Goal: Information Seeking & Learning: Learn about a topic

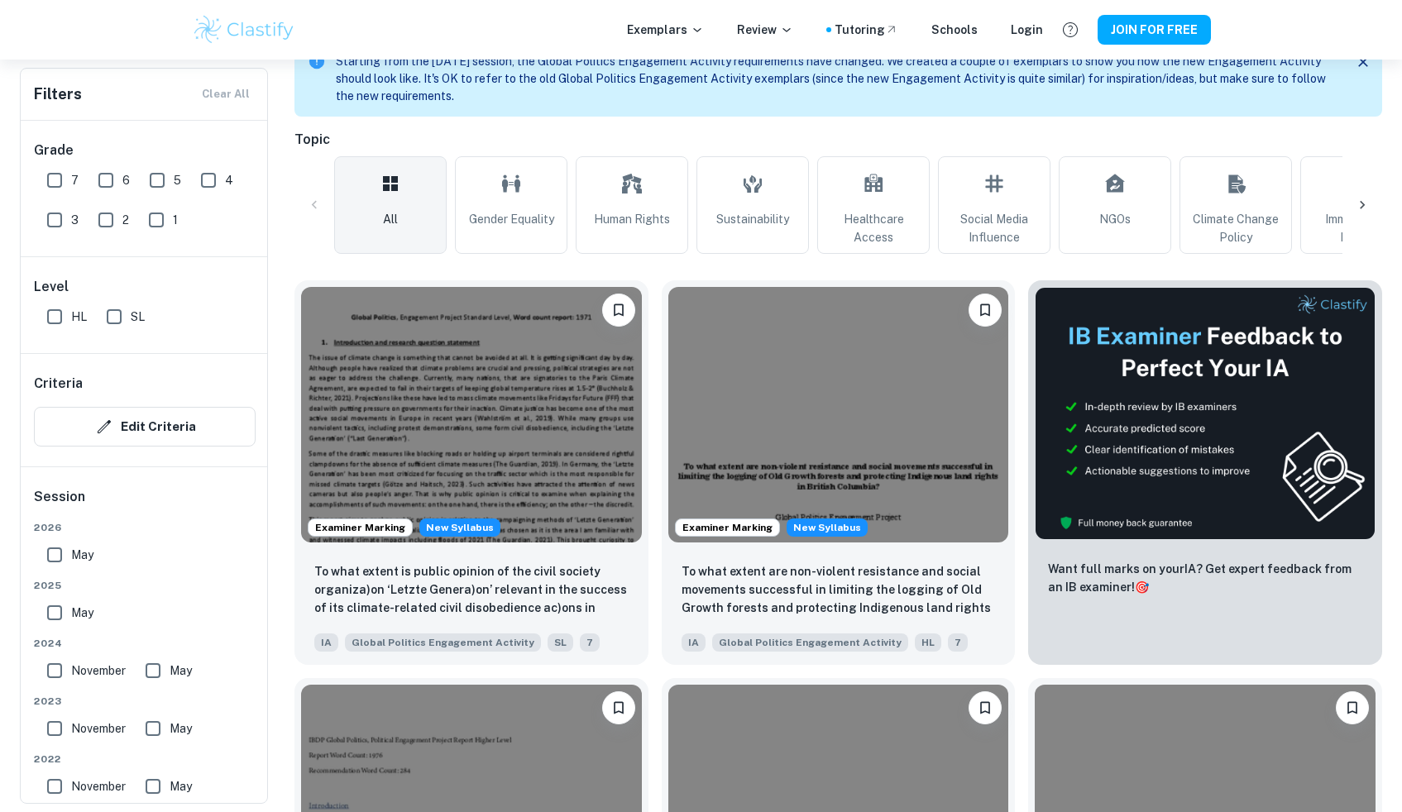
scroll to position [395, 0]
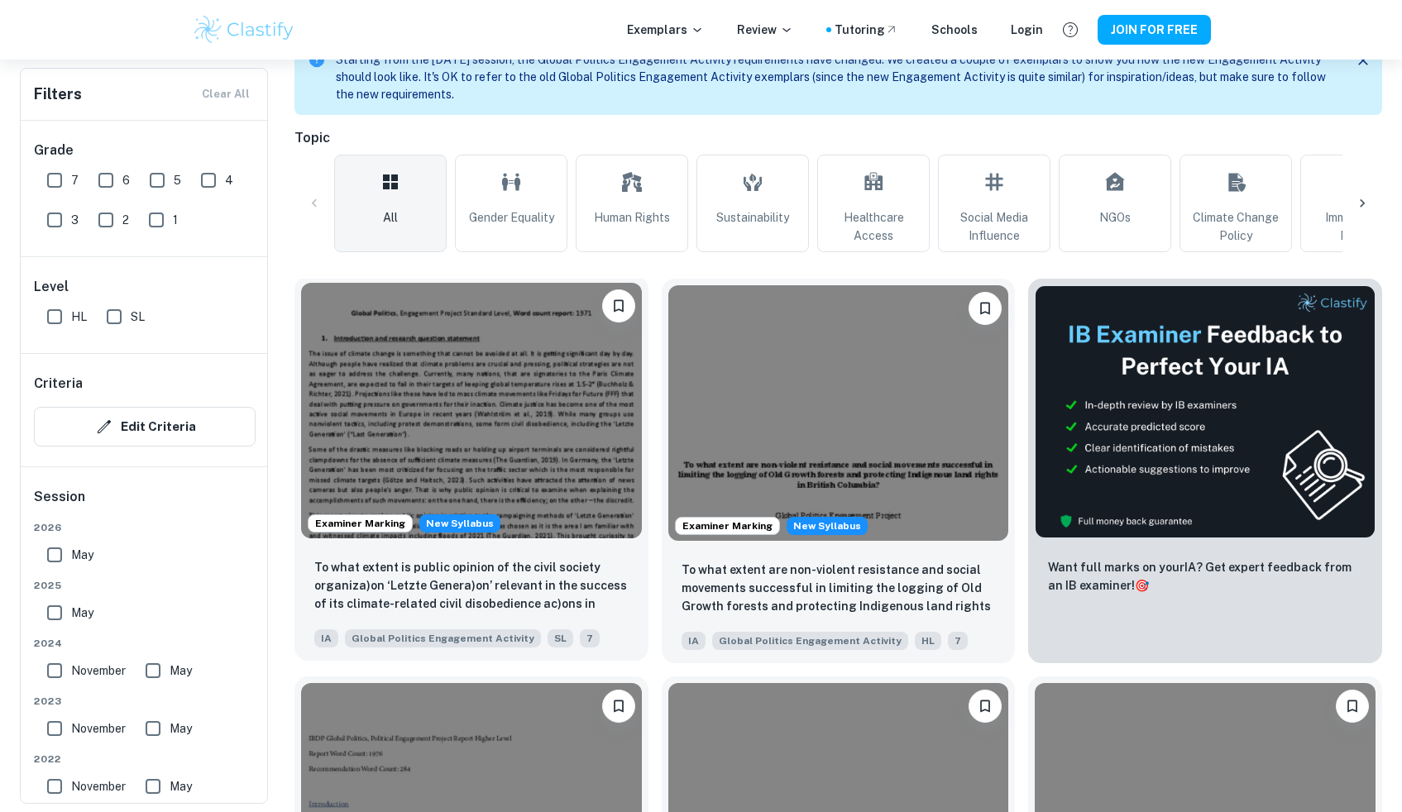
click at [518, 469] on img at bounding box center [471, 411] width 341 height 256
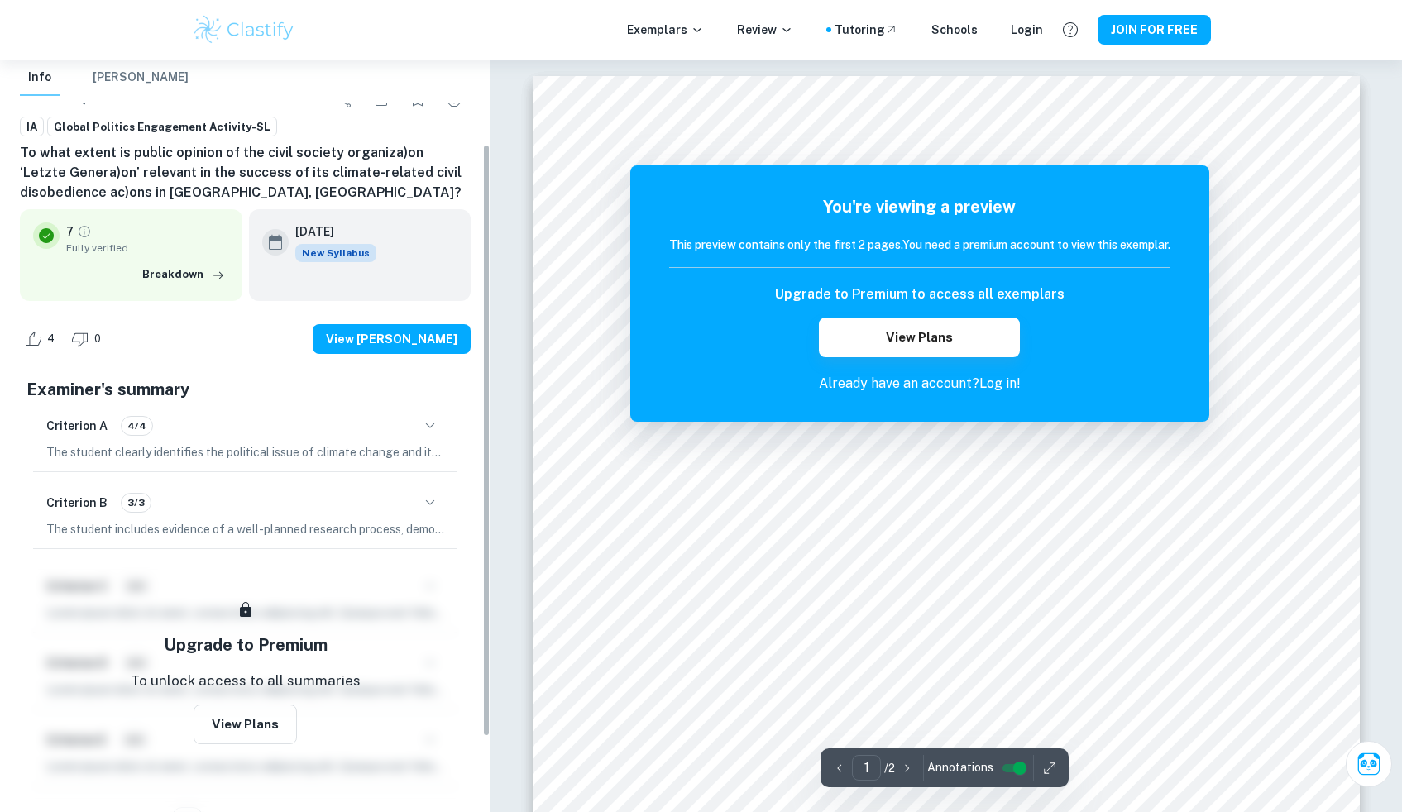
scroll to position [202, 0]
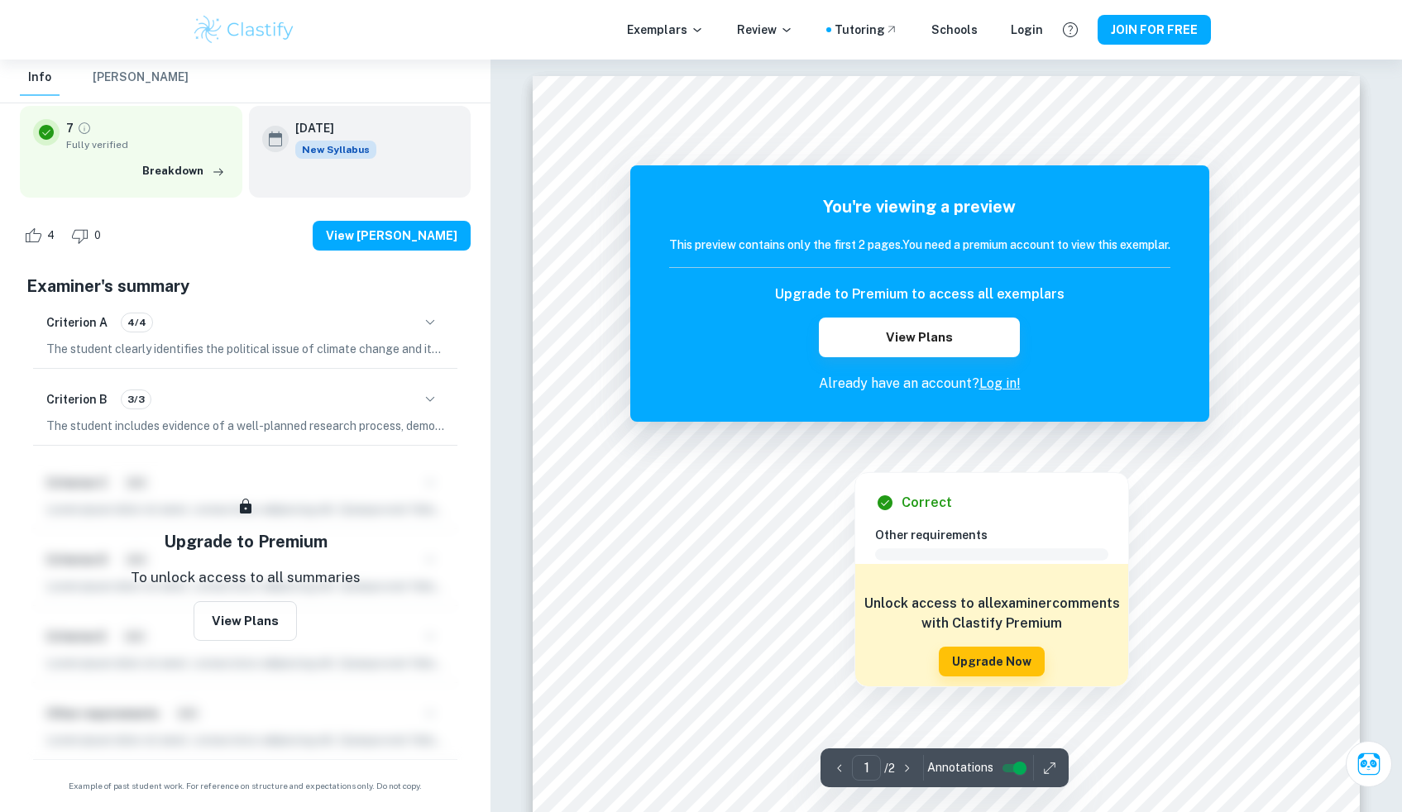
click at [814, 455] on div at bounding box center [854, 459] width 156 height 17
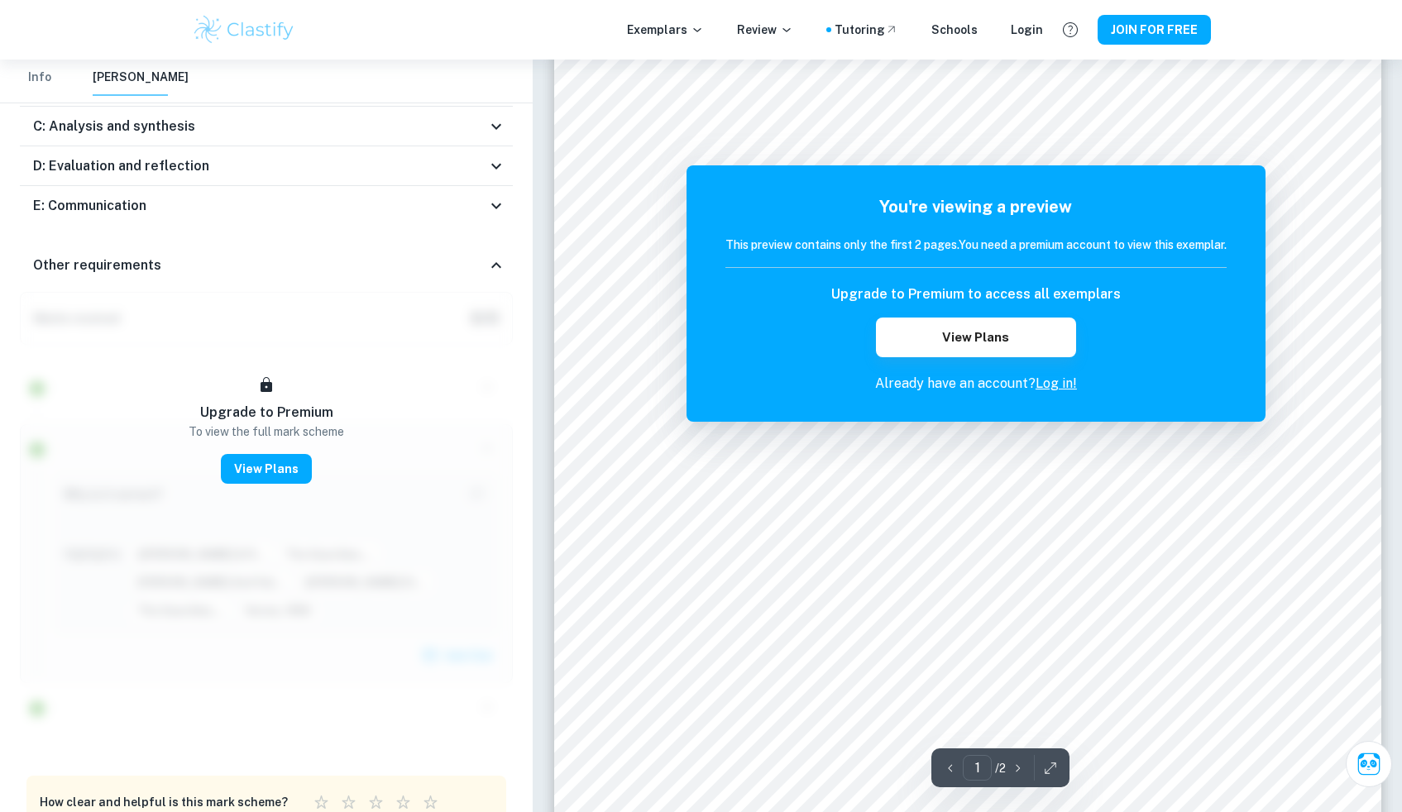
scroll to position [44, 0]
click at [970, 328] on button "View Plans" at bounding box center [976, 338] width 200 height 40
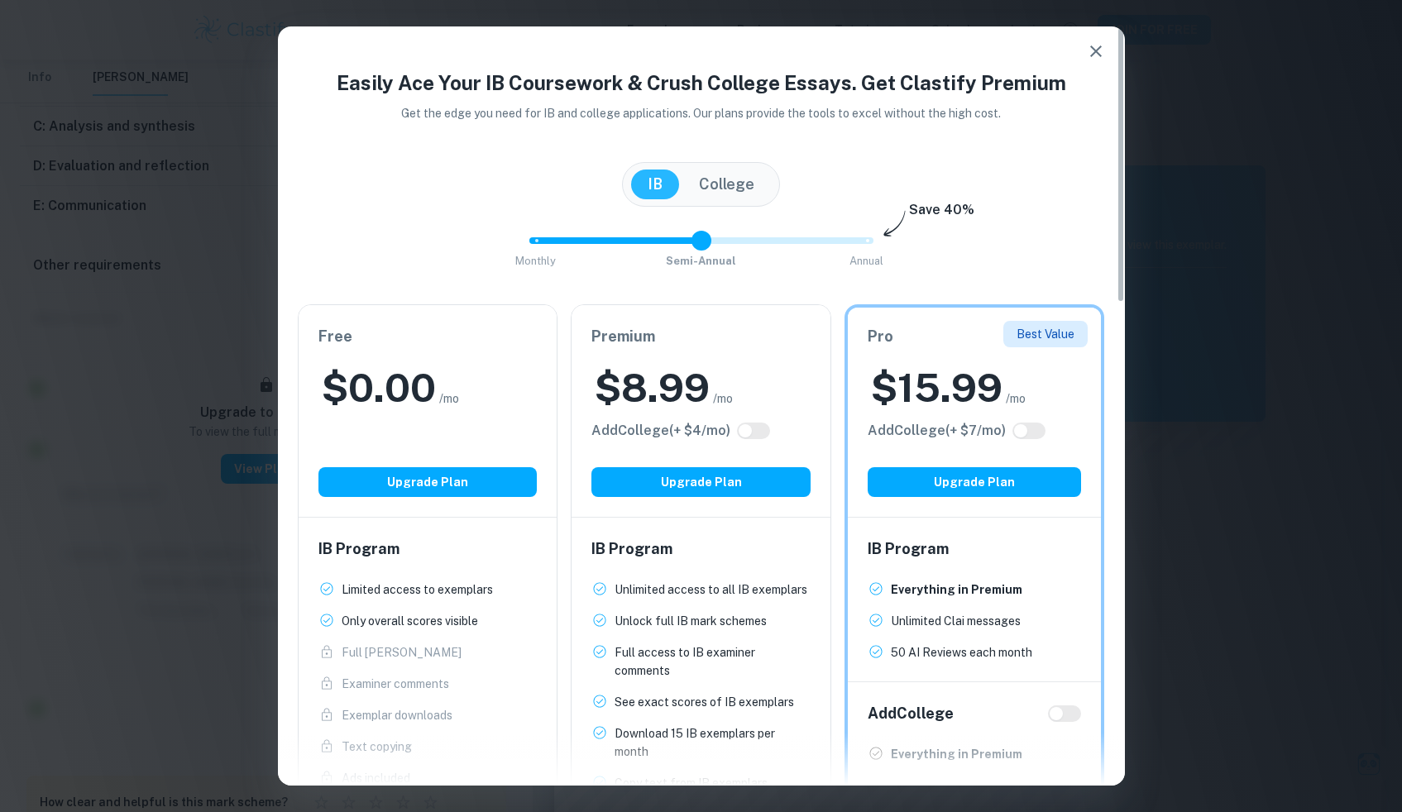
drag, startPoint x: 869, startPoint y: 244, endPoint x: 716, endPoint y: 247, distance: 153.1
click at [711, 247] on span at bounding box center [702, 241] width 20 height 20
type input "2"
drag, startPoint x: 704, startPoint y: 241, endPoint x: 873, endPoint y: 247, distance: 168.9
click at [873, 247] on span at bounding box center [867, 241] width 20 height 20
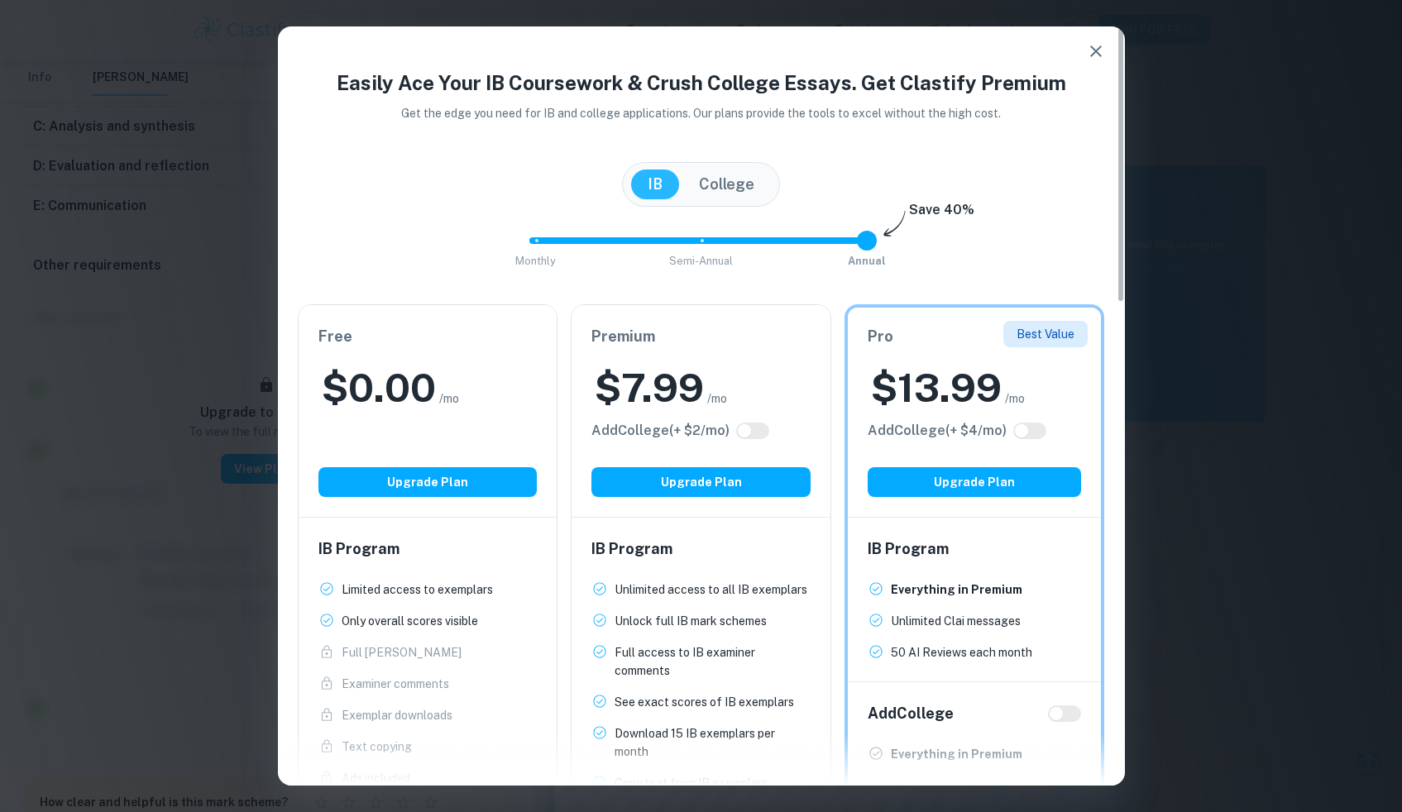
click at [744, 194] on button "College" at bounding box center [726, 185] width 89 height 30
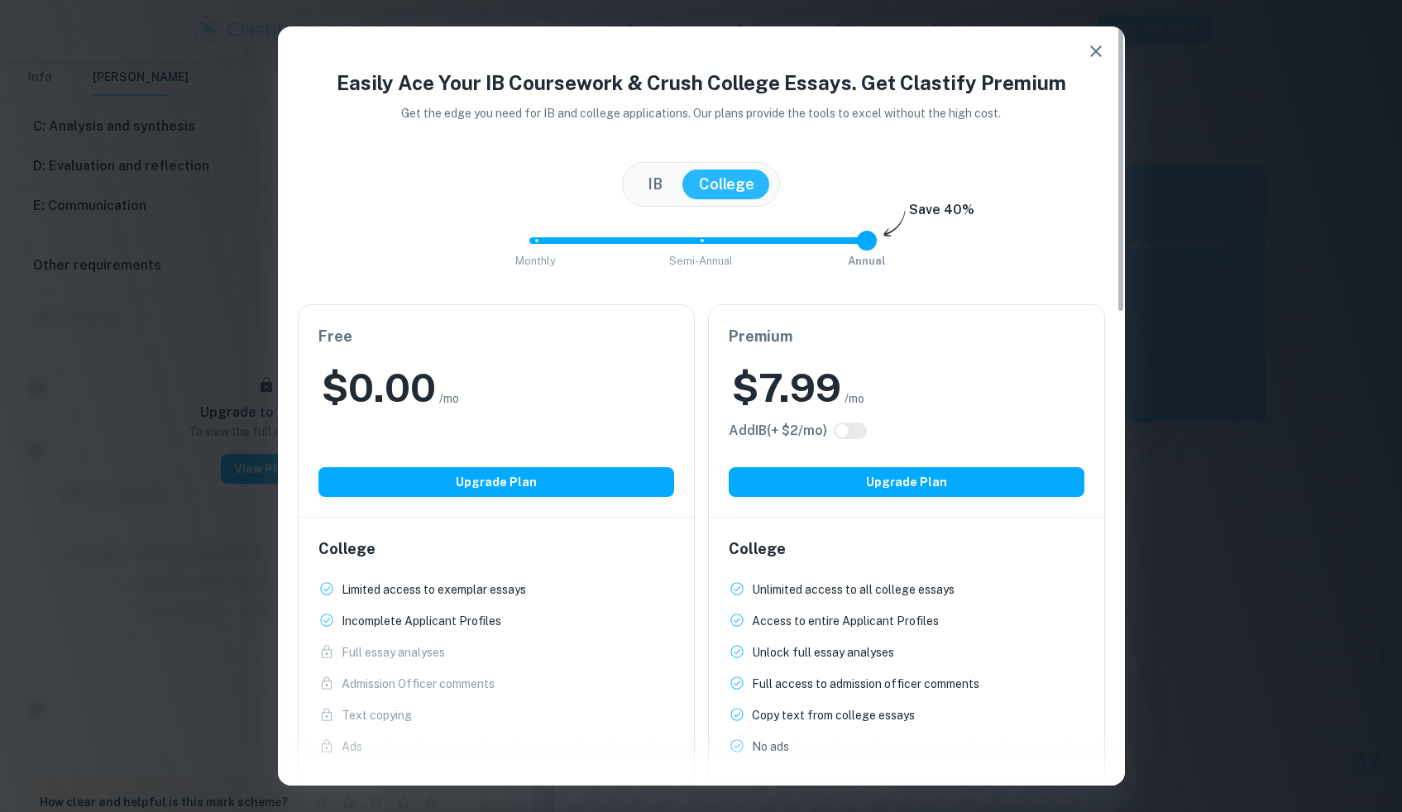
click at [672, 187] on button "IB" at bounding box center [655, 185] width 48 height 30
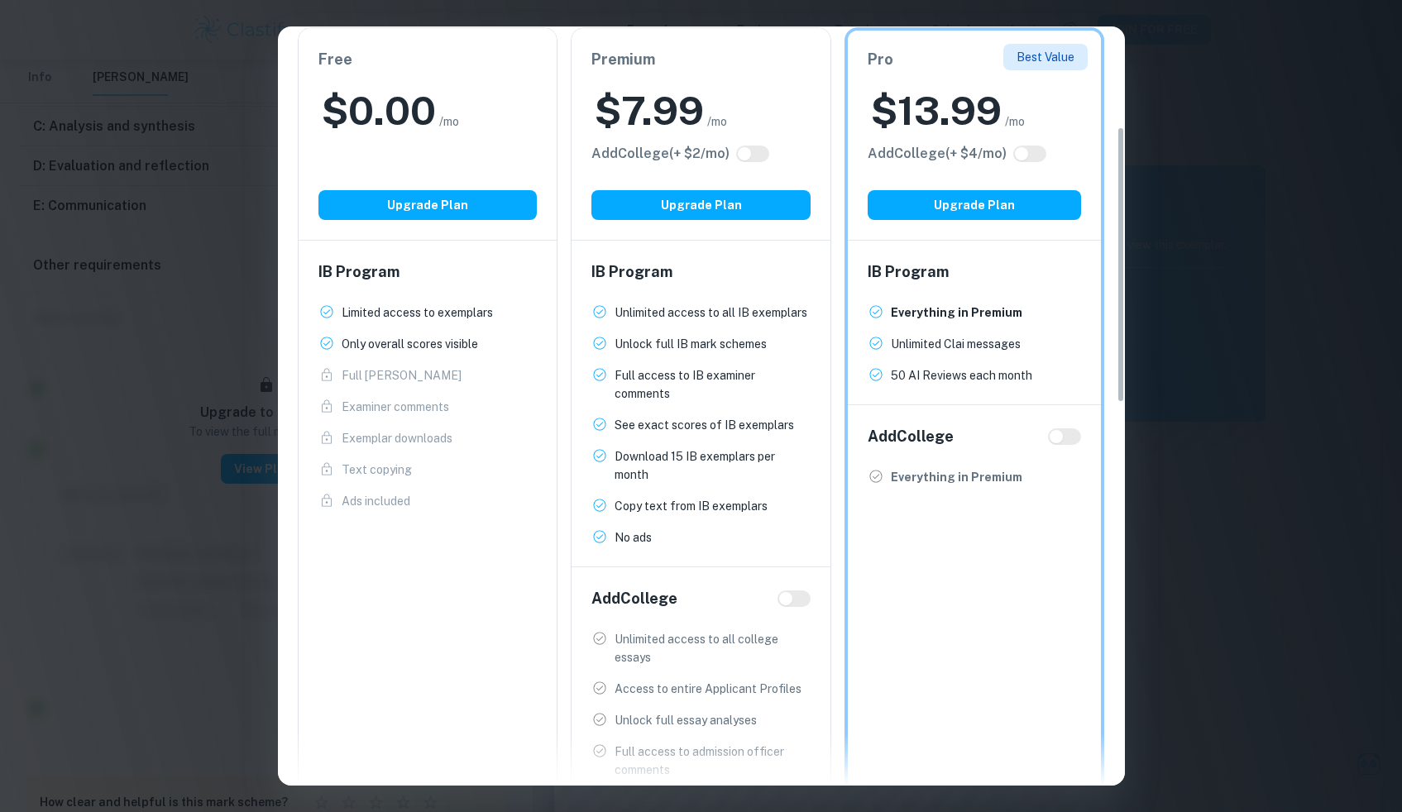
scroll to position [0, 0]
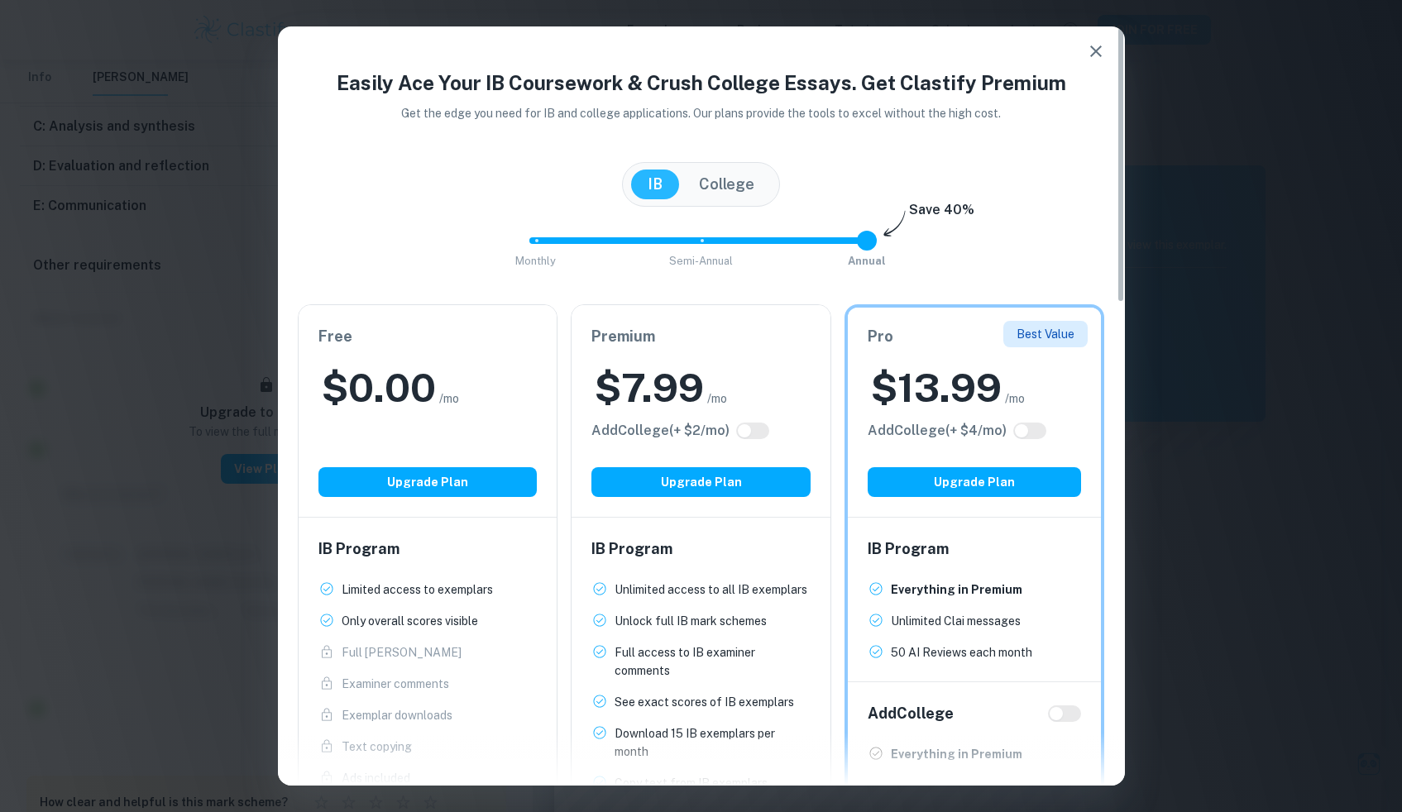
click at [1091, 56] on icon "button" at bounding box center [1096, 51] width 20 height 20
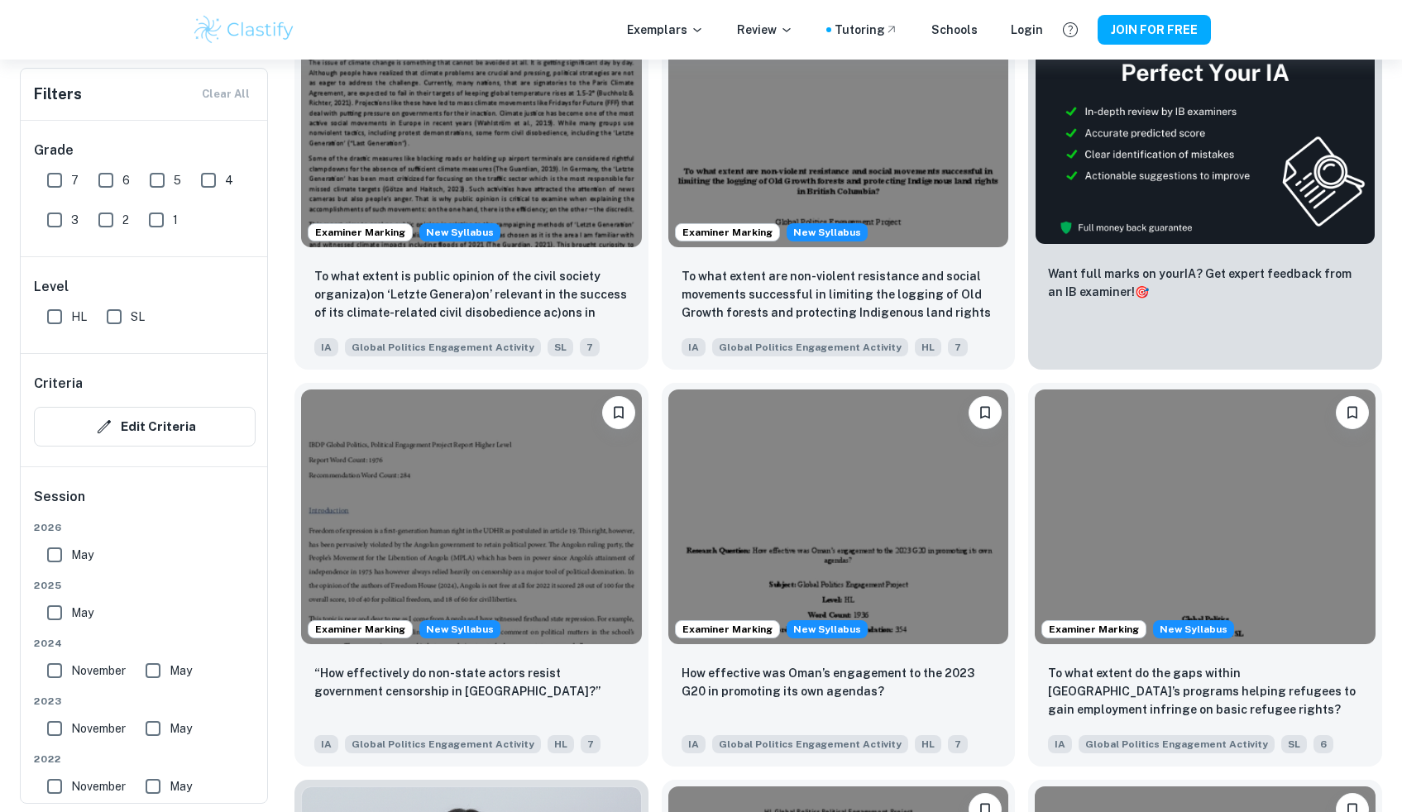
scroll to position [840, 0]
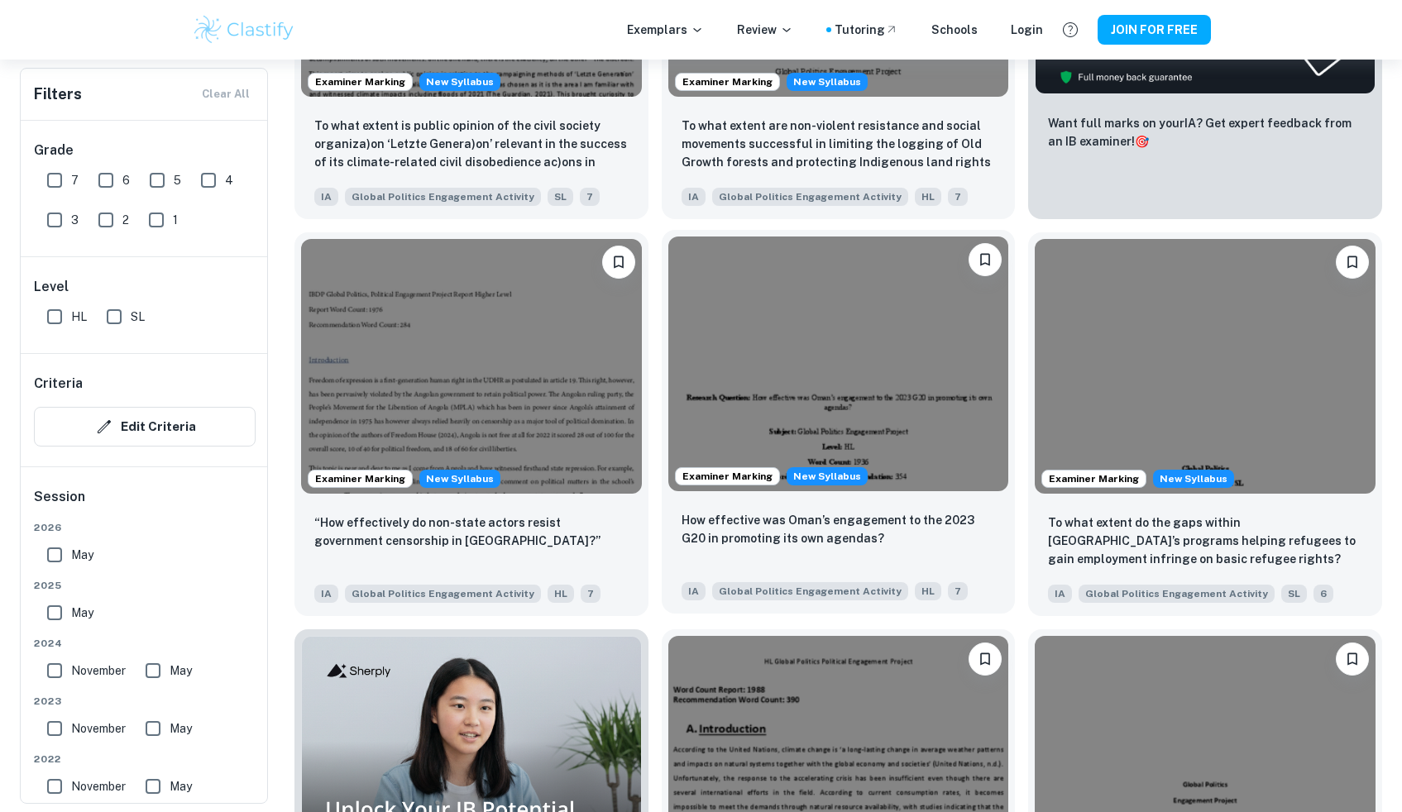
click at [874, 386] on img at bounding box center [838, 365] width 341 height 256
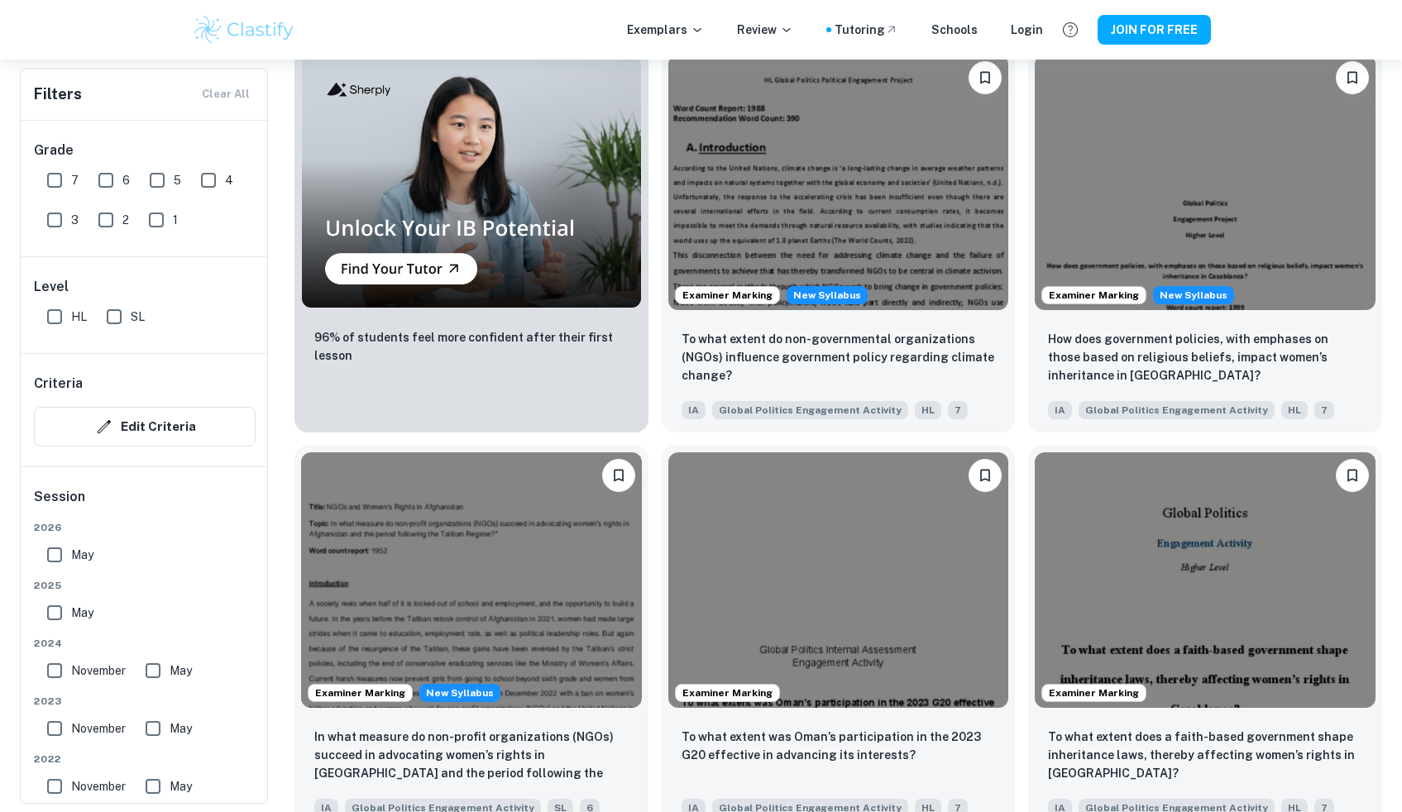
scroll to position [2121, 0]
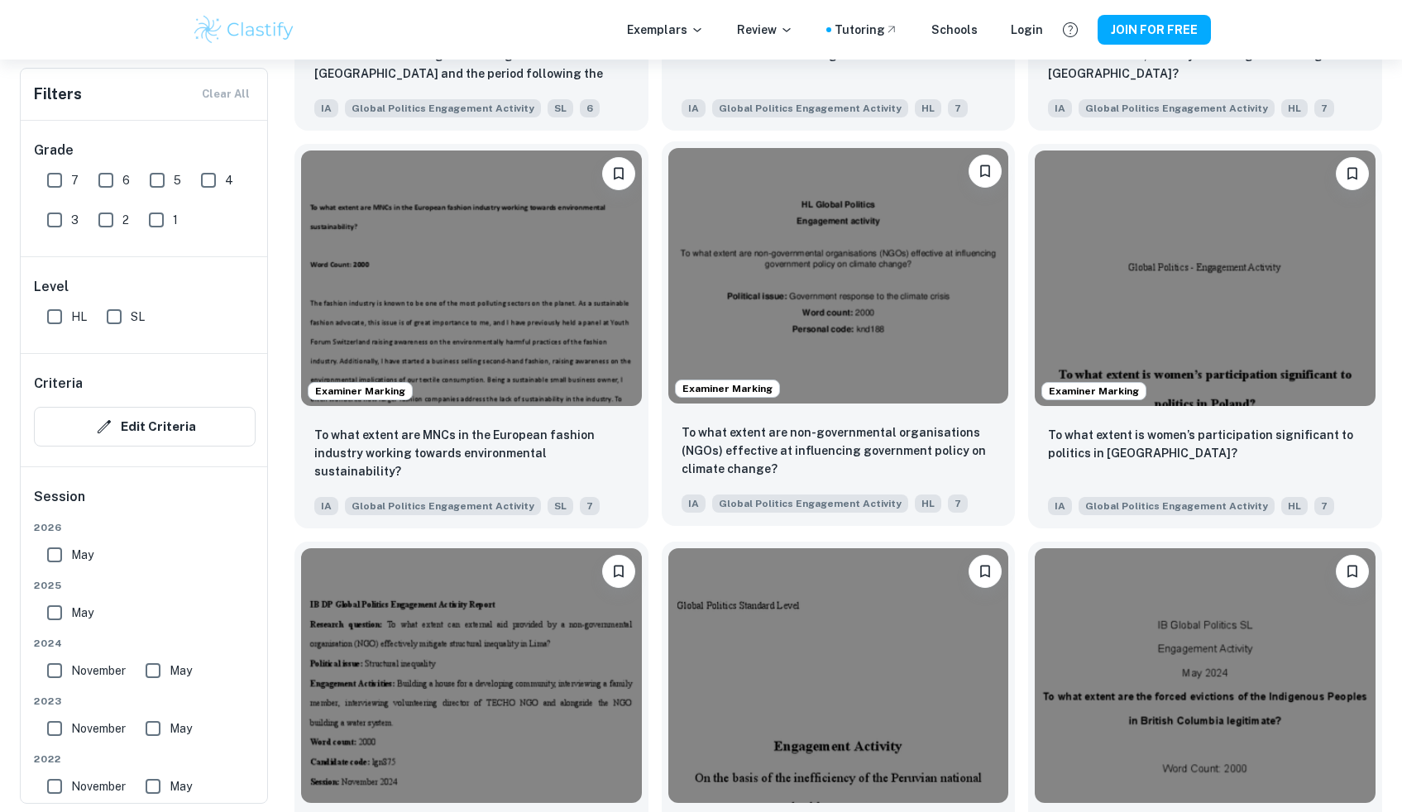
click at [945, 309] on img at bounding box center [838, 276] width 341 height 256
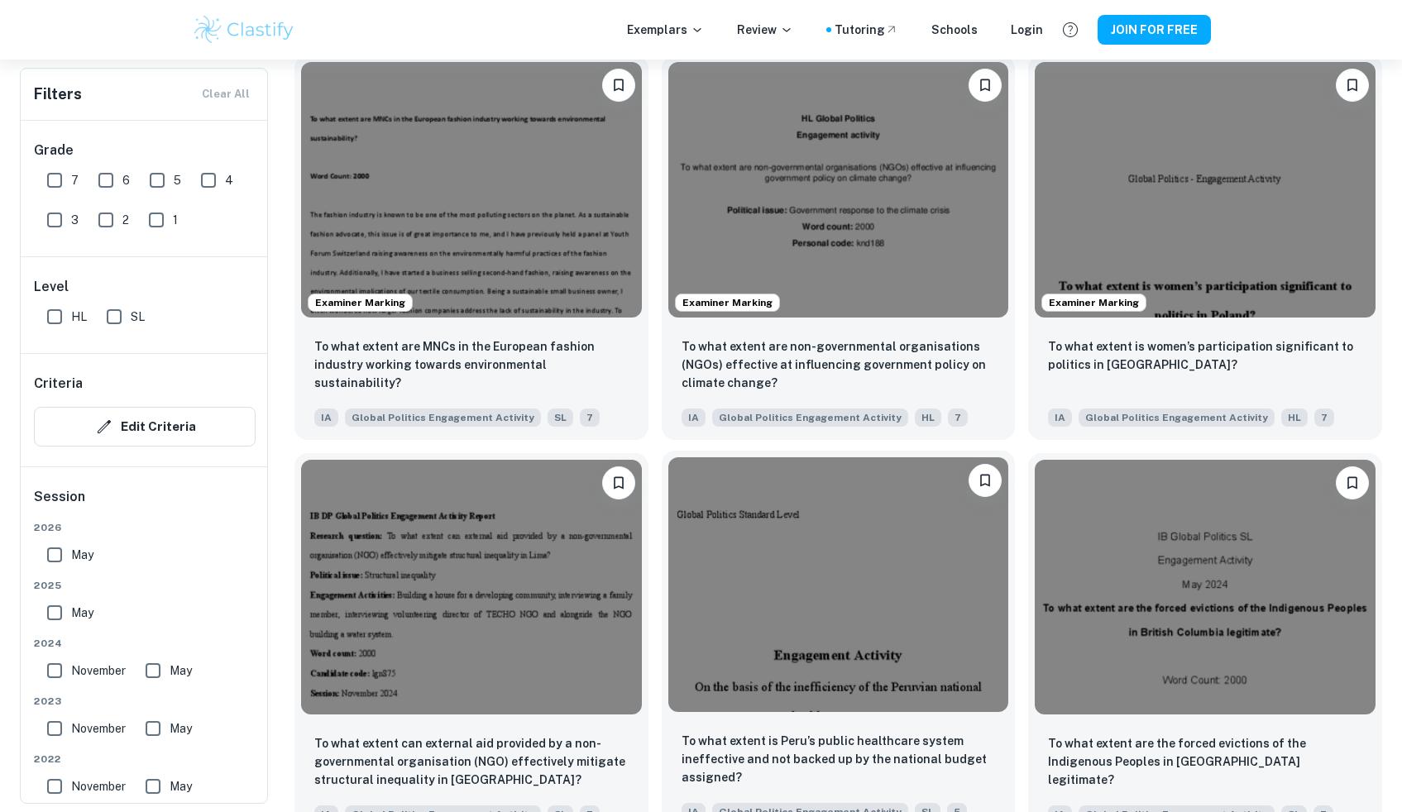
scroll to position [2209, 0]
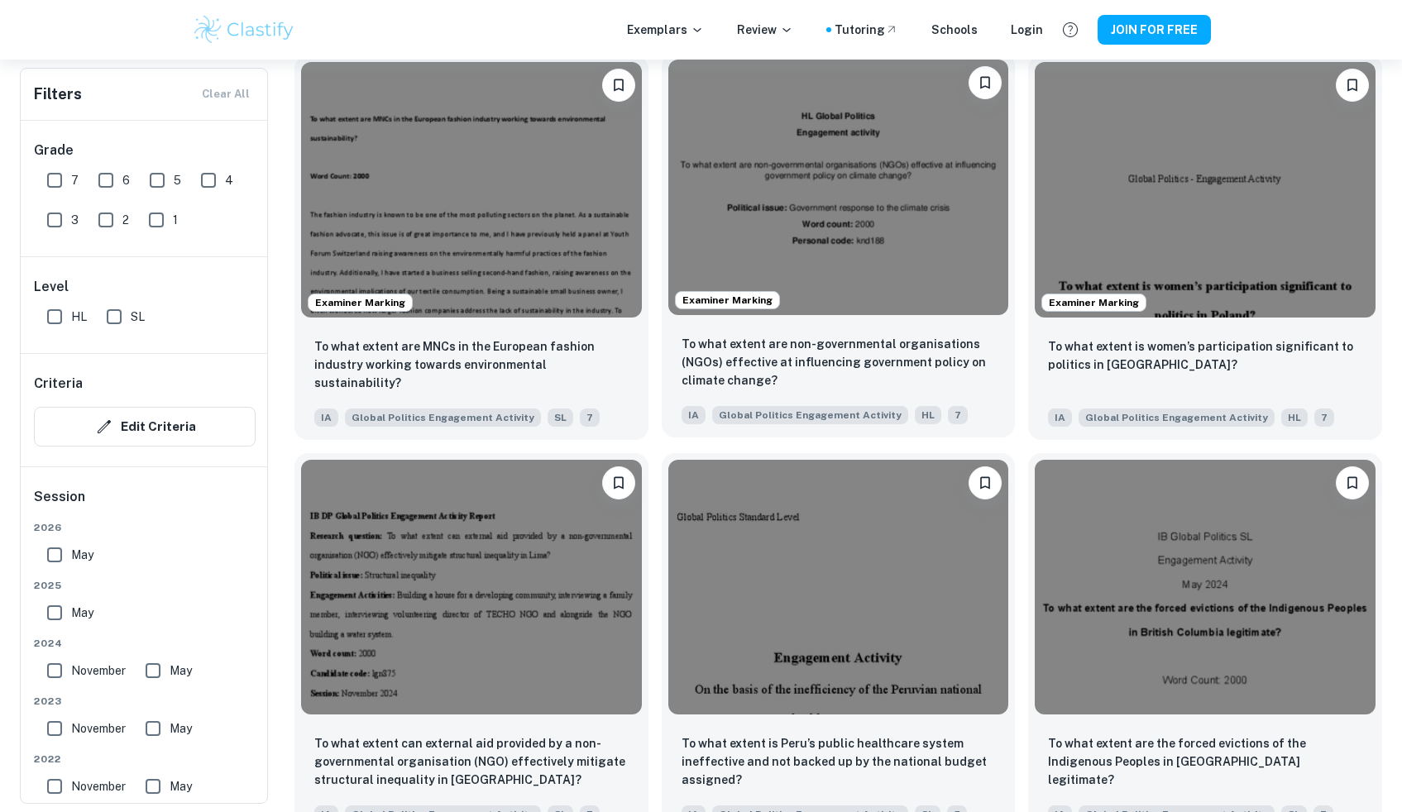
click at [814, 209] on img at bounding box center [838, 188] width 341 height 256
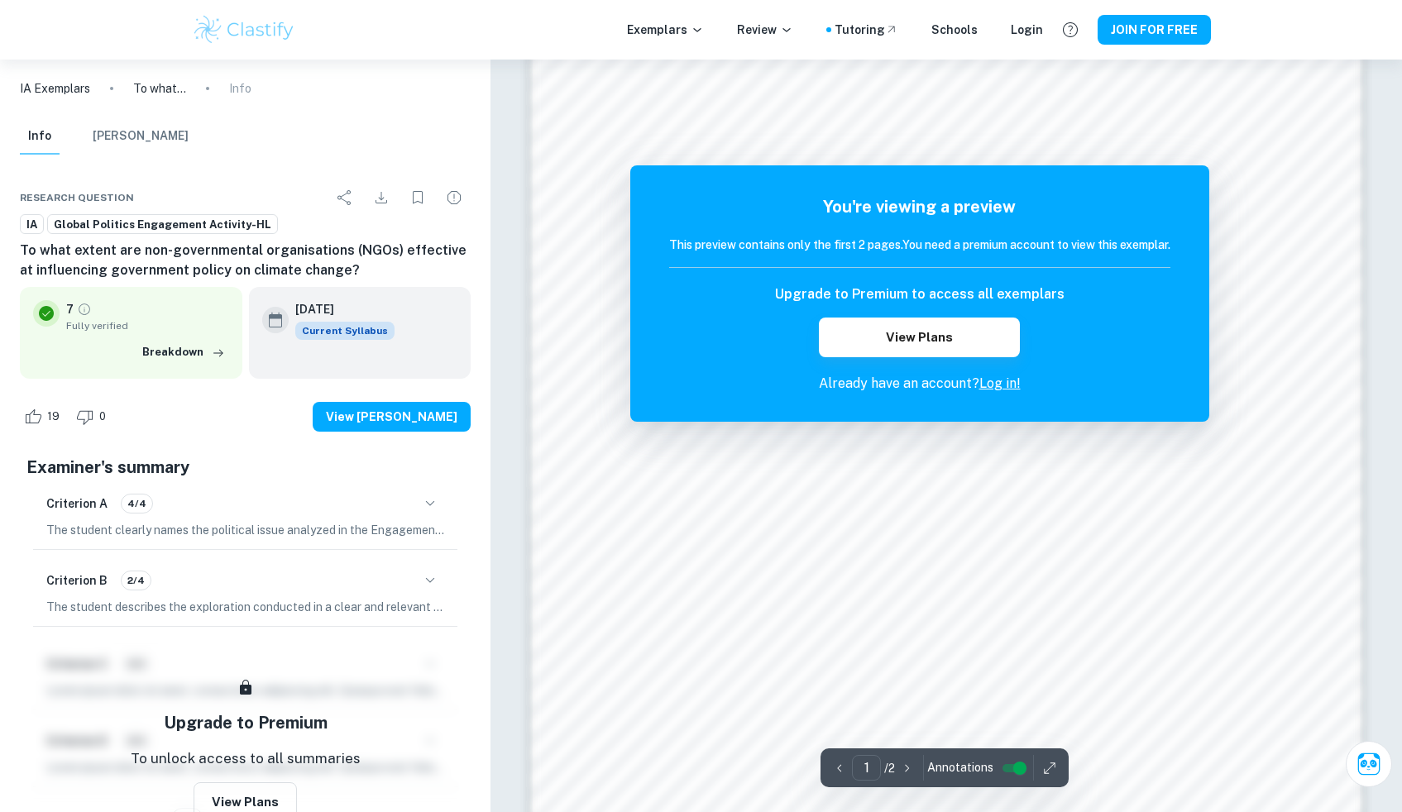
scroll to position [1725, 0]
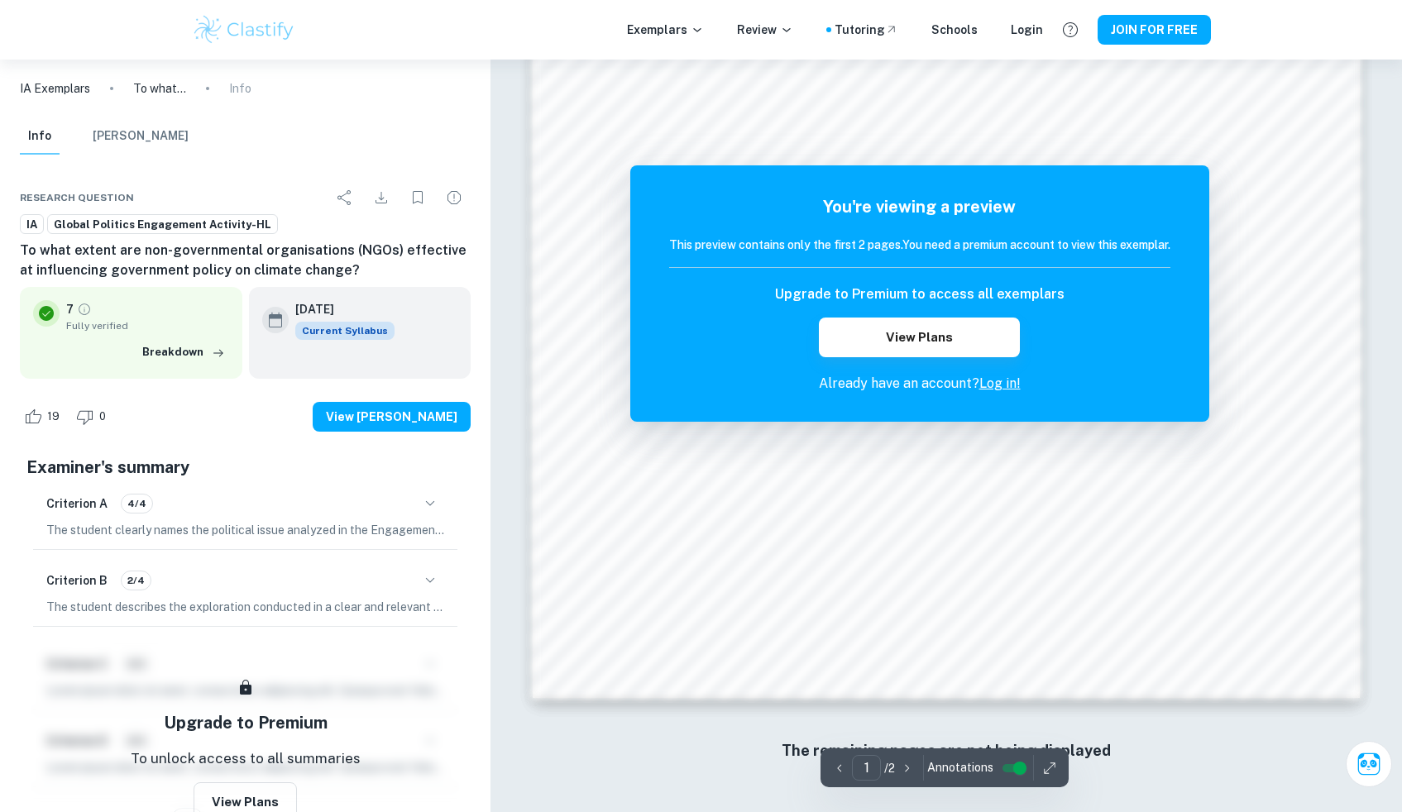
click at [1007, 772] on input "controlled" at bounding box center [1020, 769] width 60 height 20
click at [1049, 763] on icon "button" at bounding box center [1049, 768] width 17 height 17
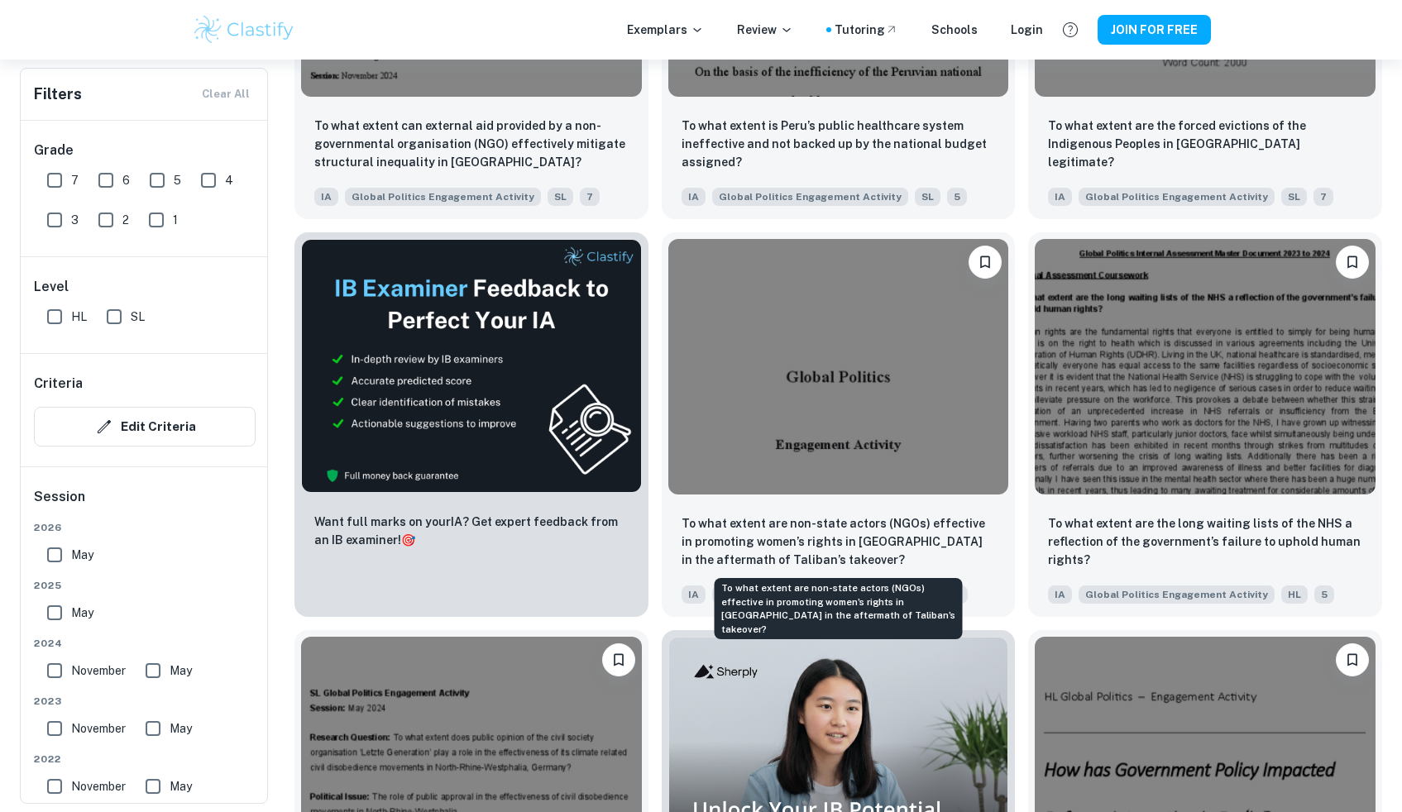
scroll to position [2829, 0]
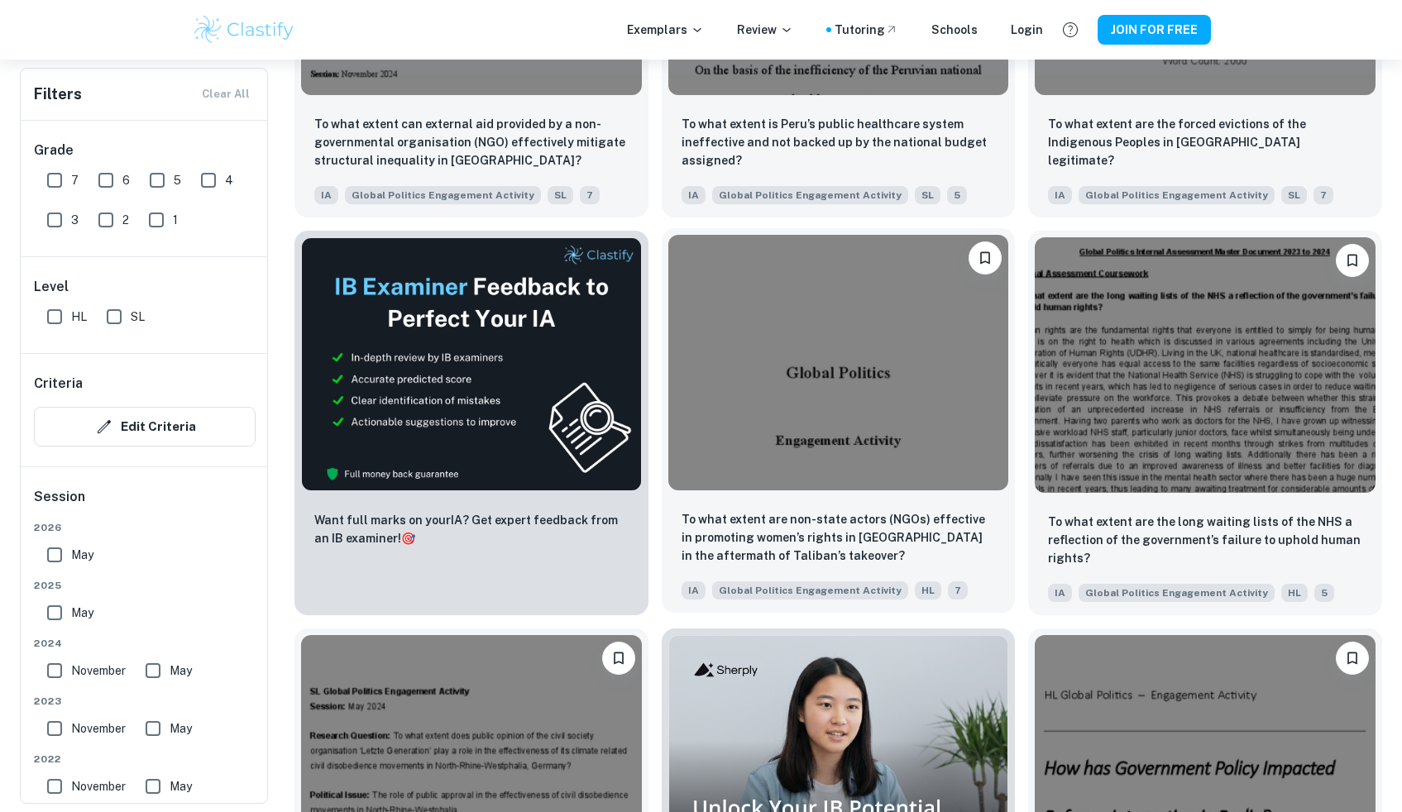
click at [948, 417] on img at bounding box center [838, 363] width 341 height 256
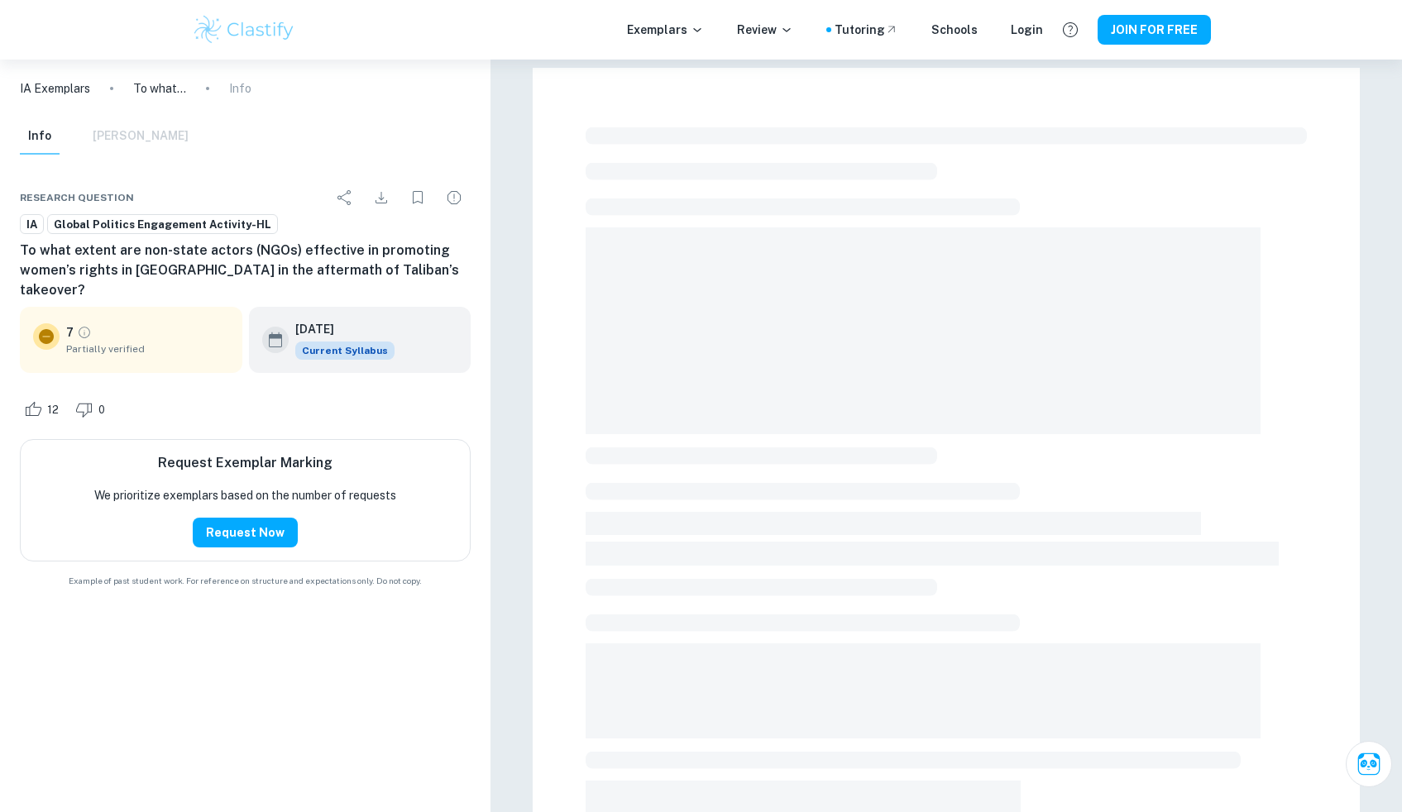
click at [113, 342] on span "Partially verified" at bounding box center [147, 349] width 163 height 15
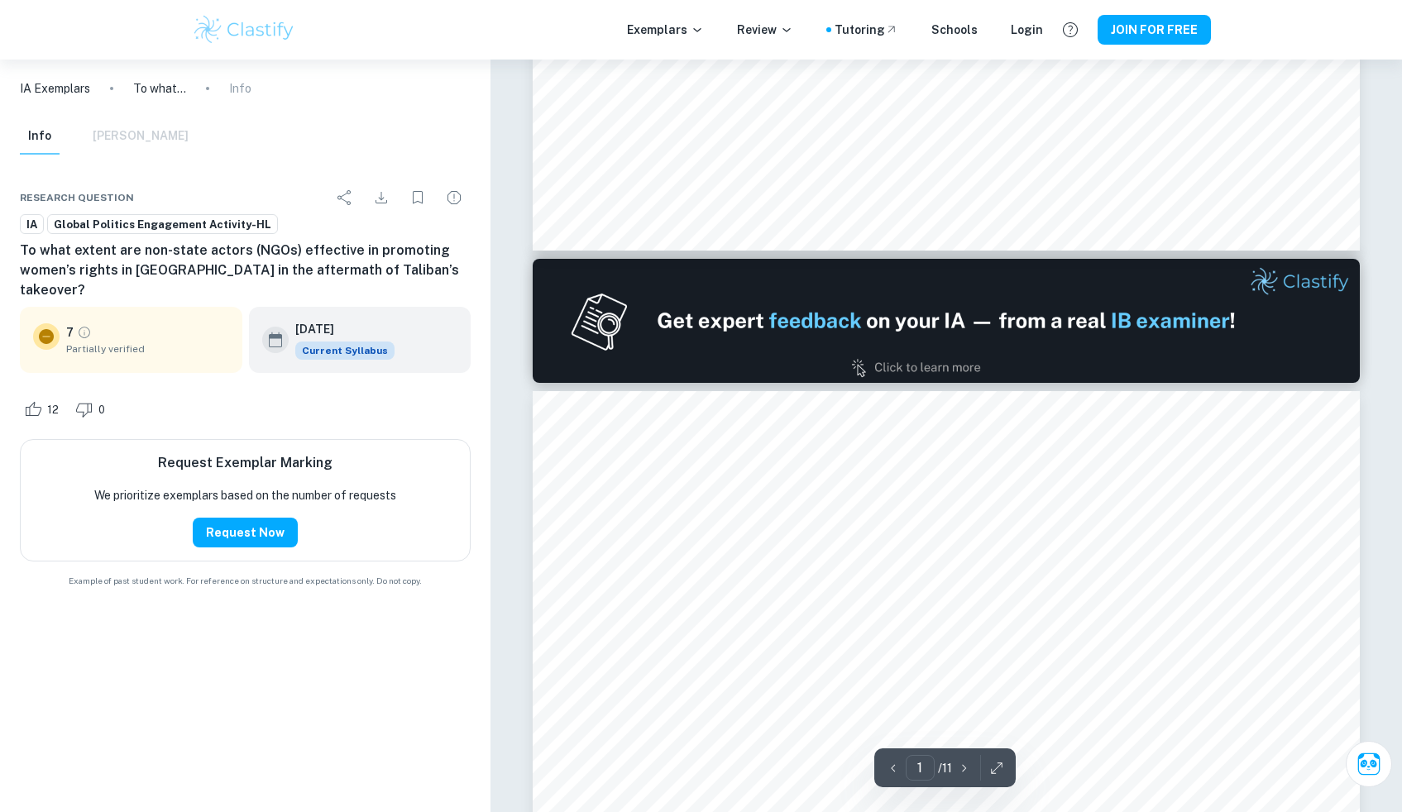
type input "2"
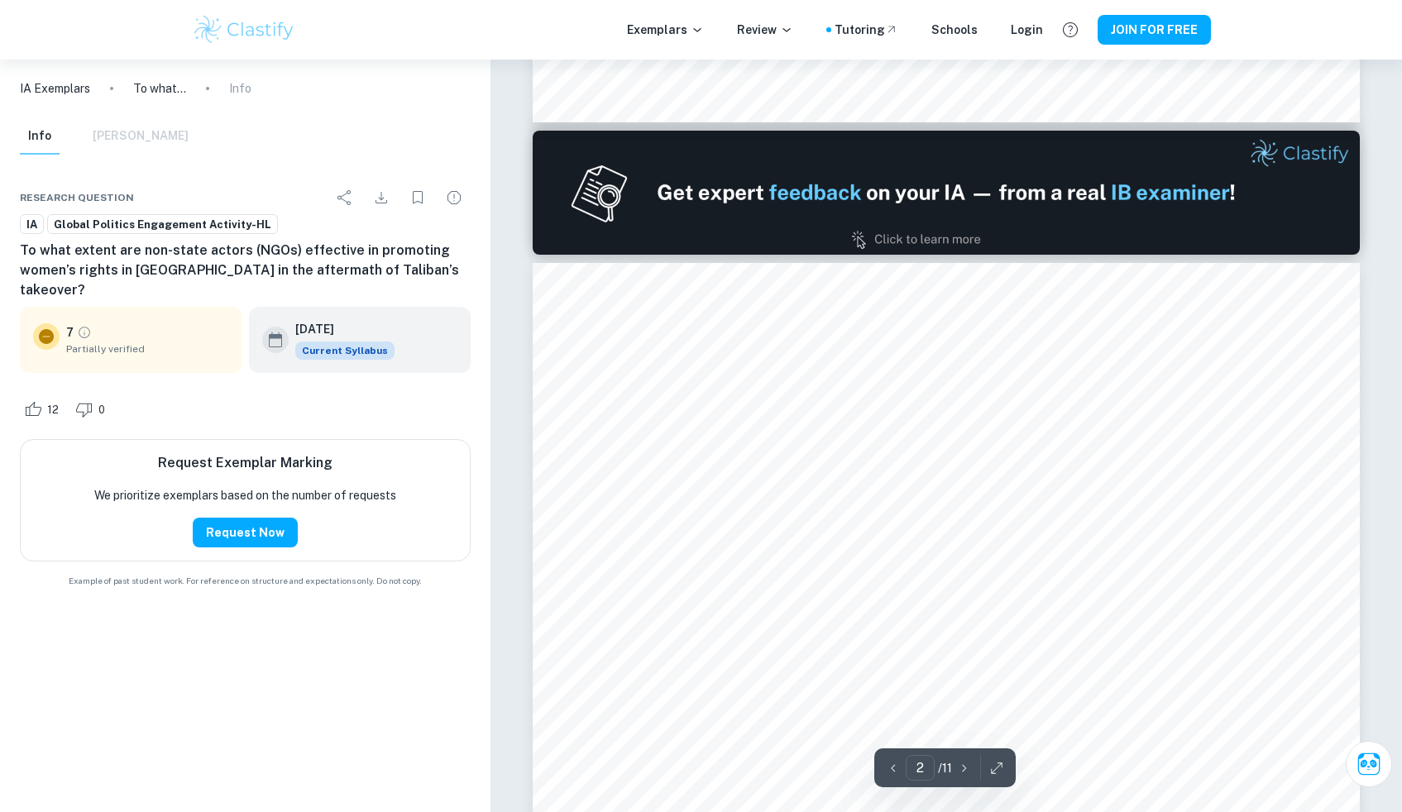
scroll to position [1025, 0]
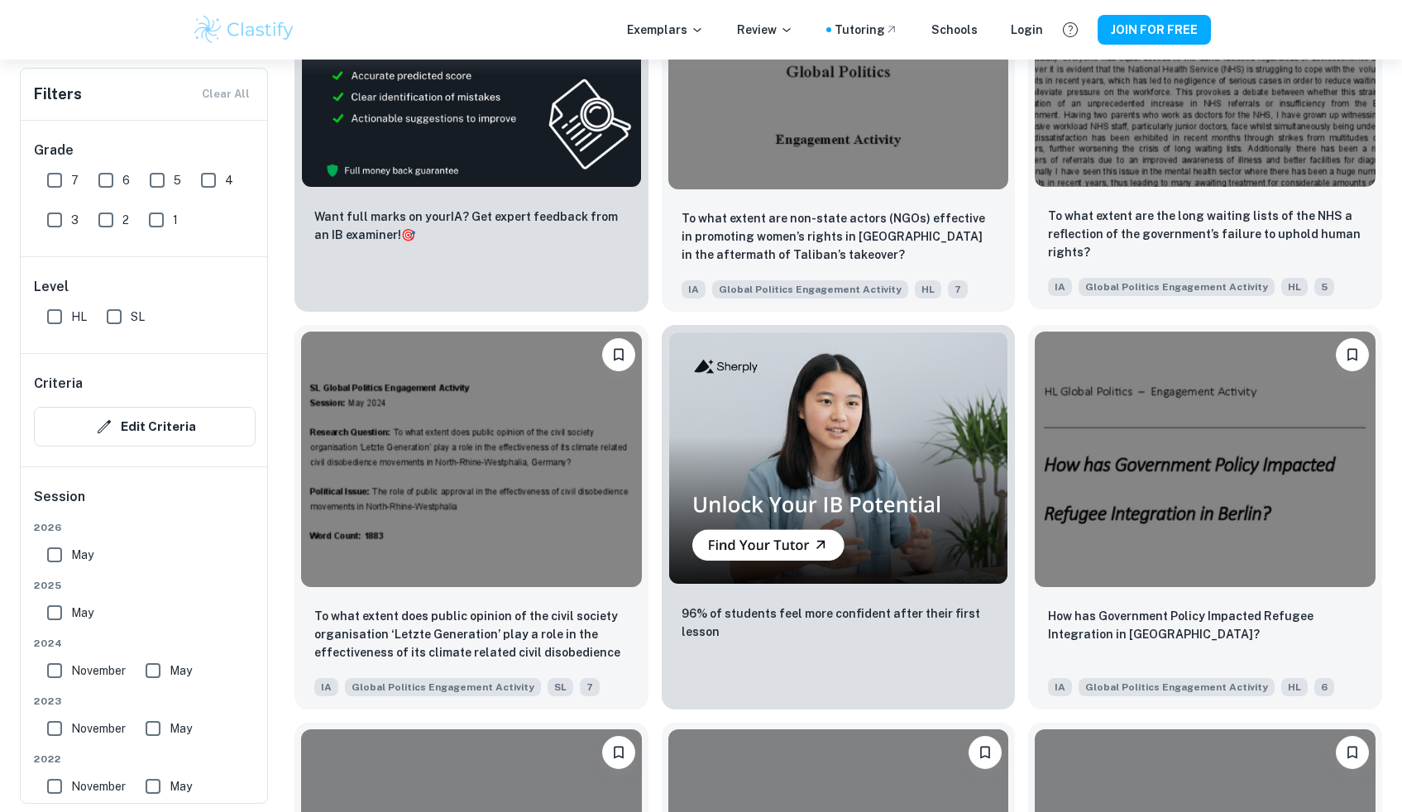
scroll to position [3134, 0]
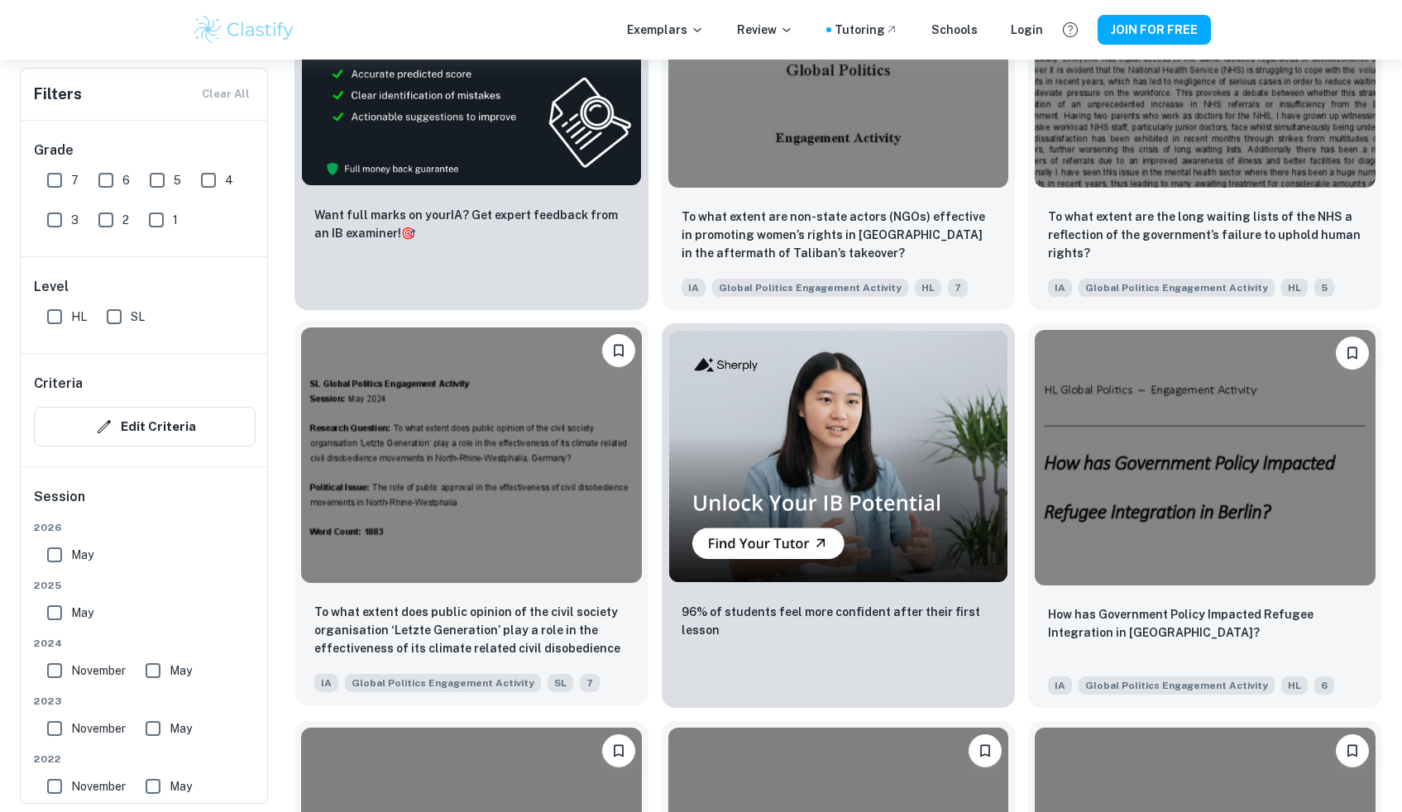
click at [596, 513] on img at bounding box center [471, 456] width 341 height 256
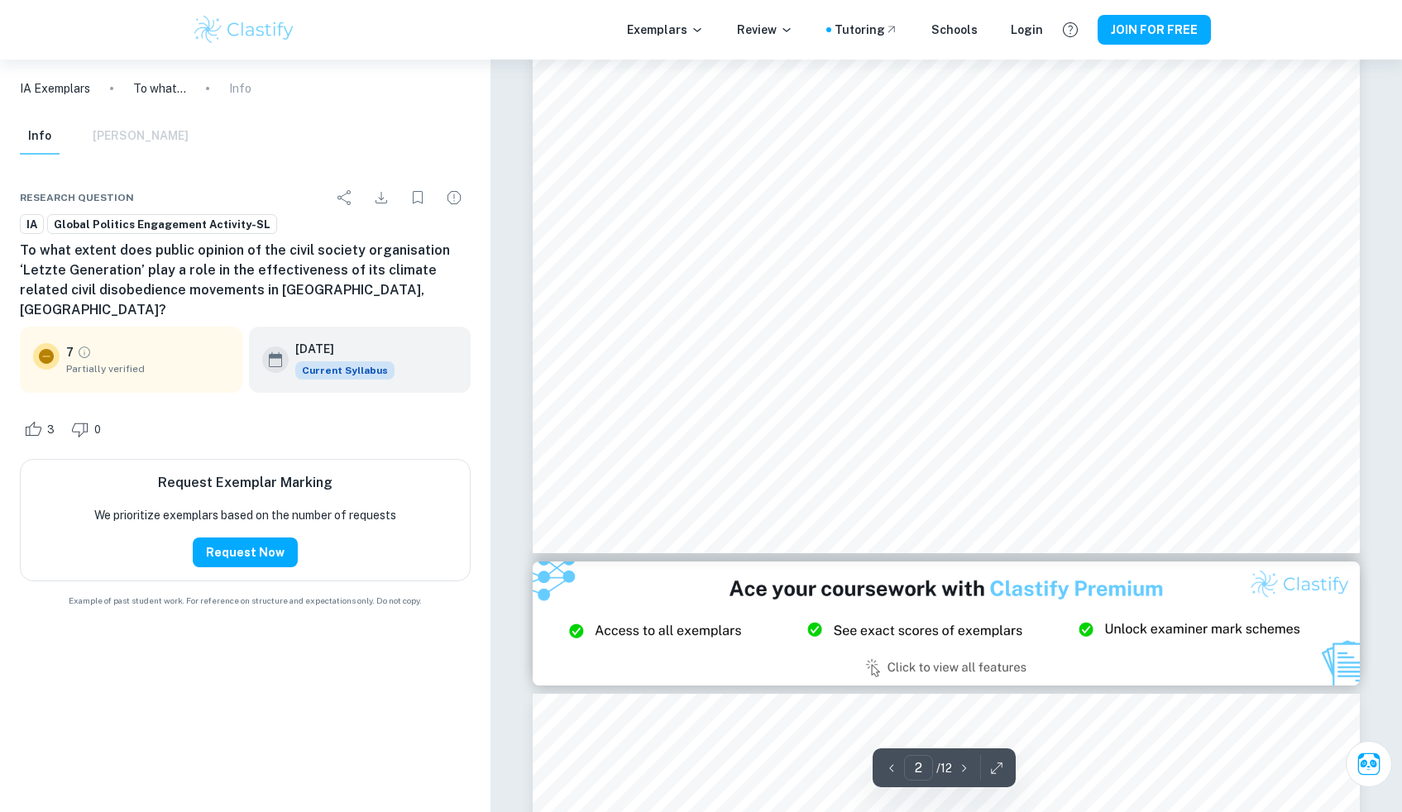
type input "3"
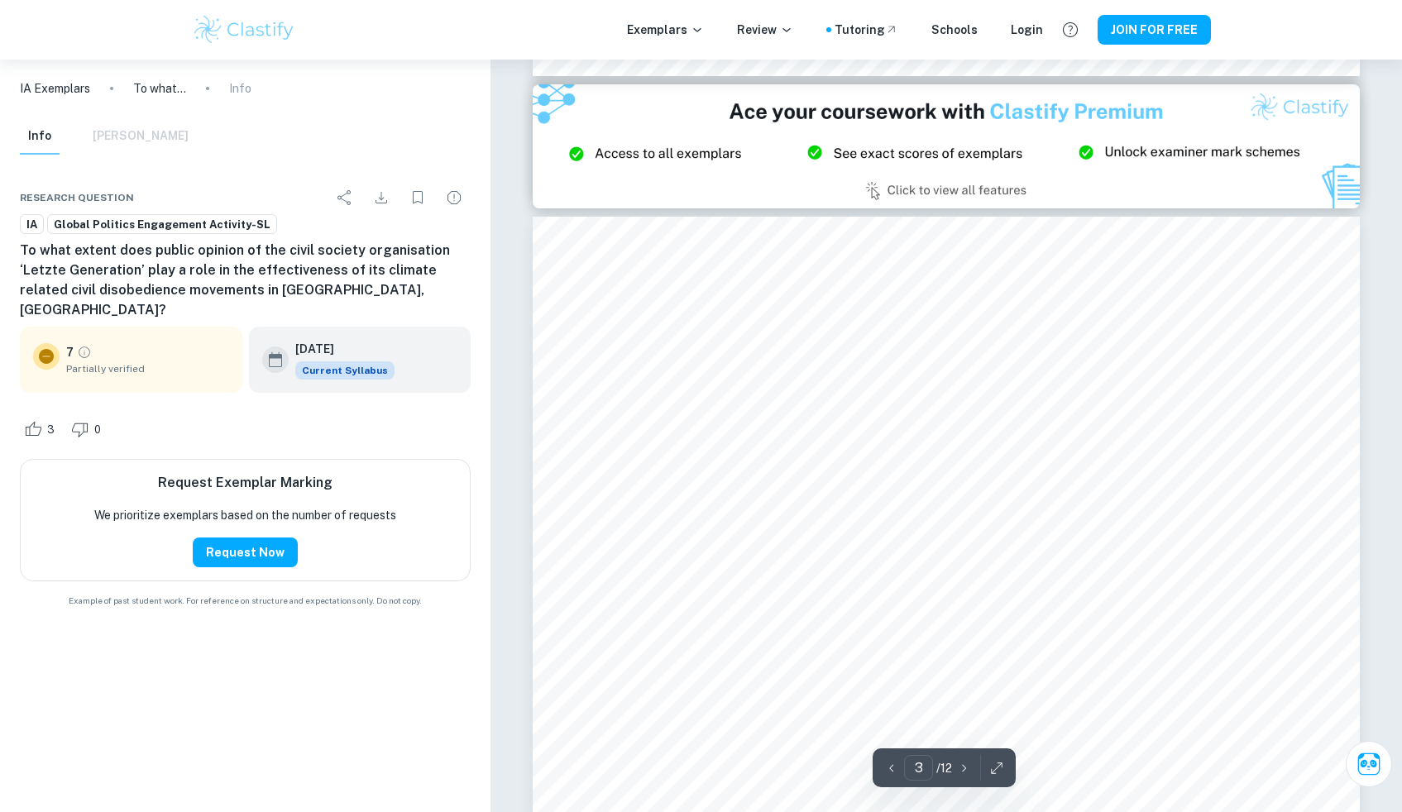
scroll to position [2476, 0]
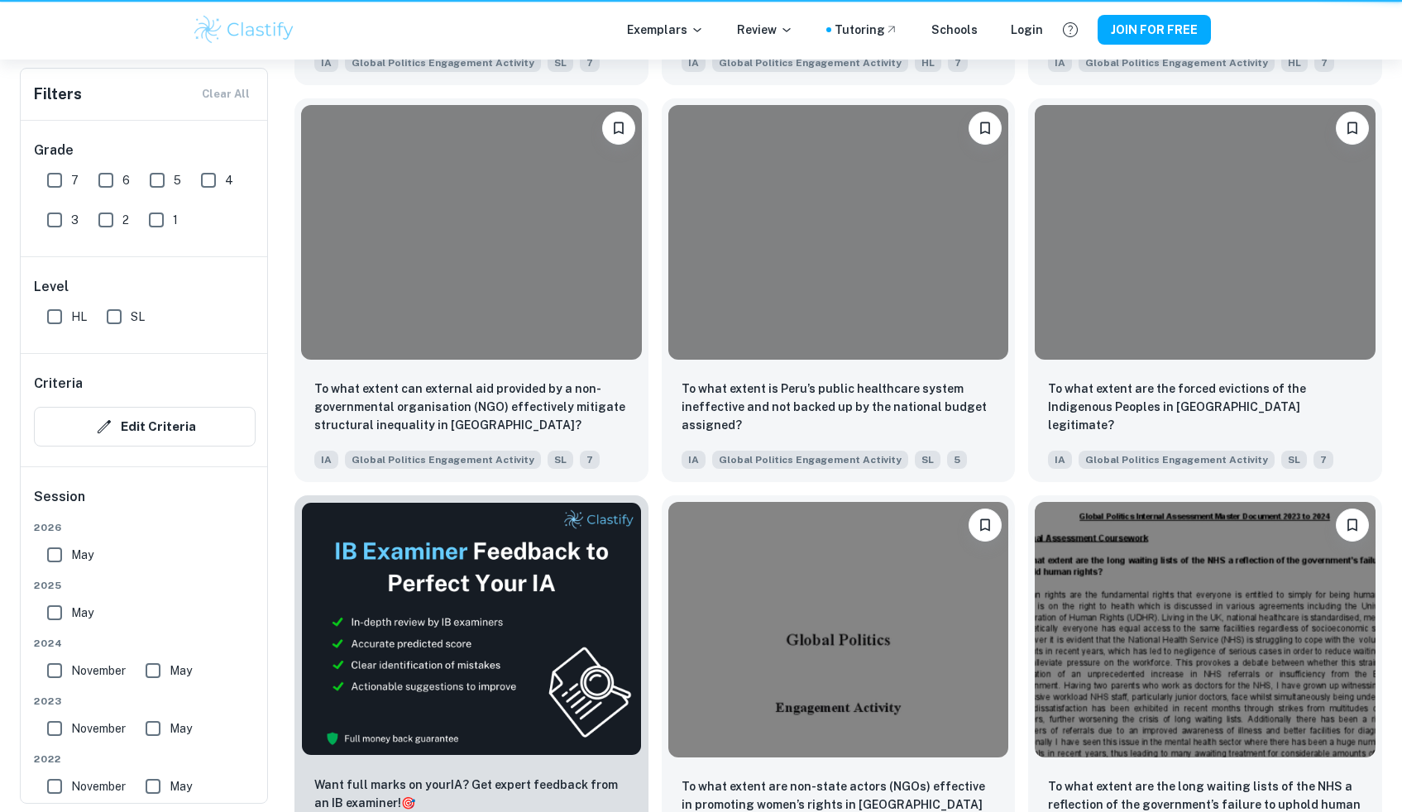
scroll to position [3223, 0]
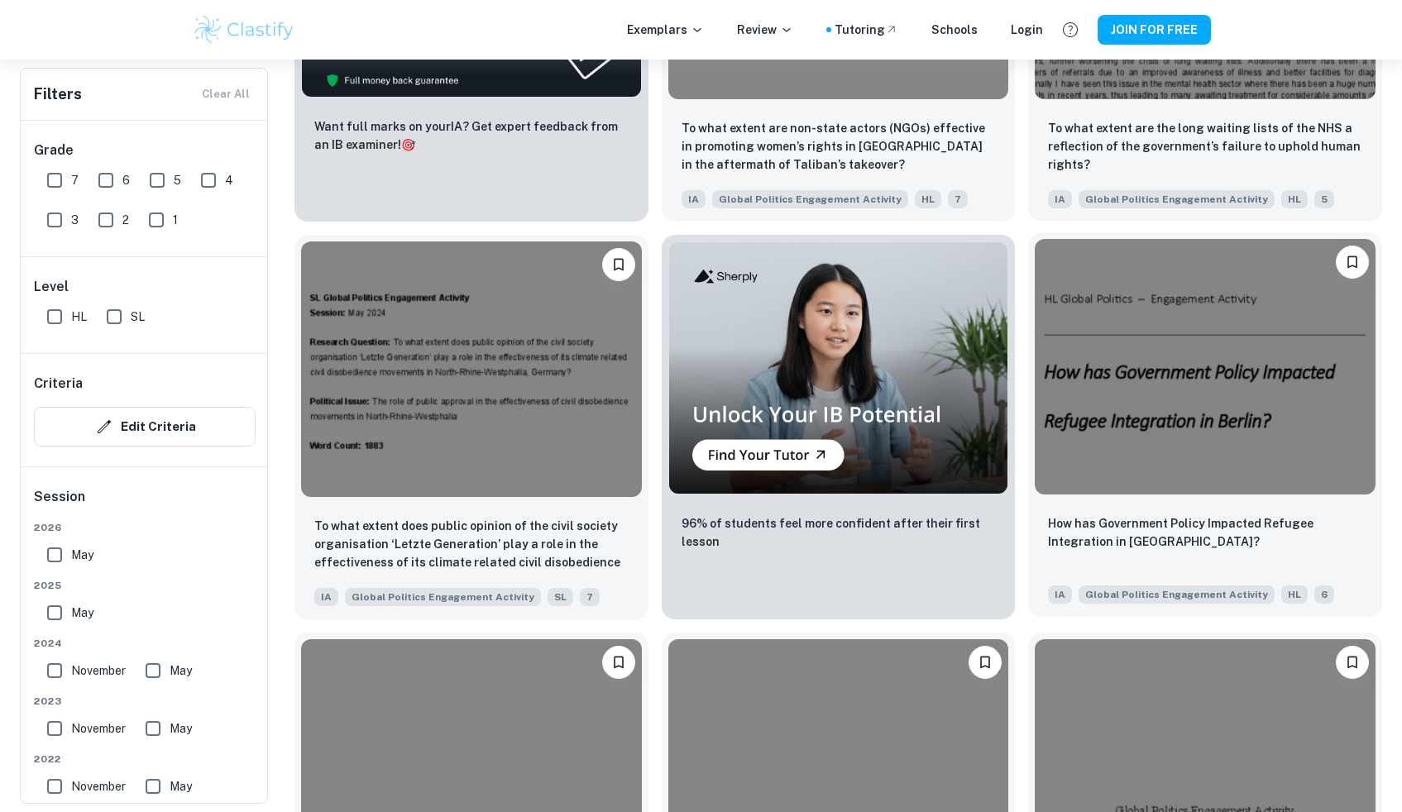
click at [1203, 498] on div at bounding box center [1205, 366] width 354 height 269
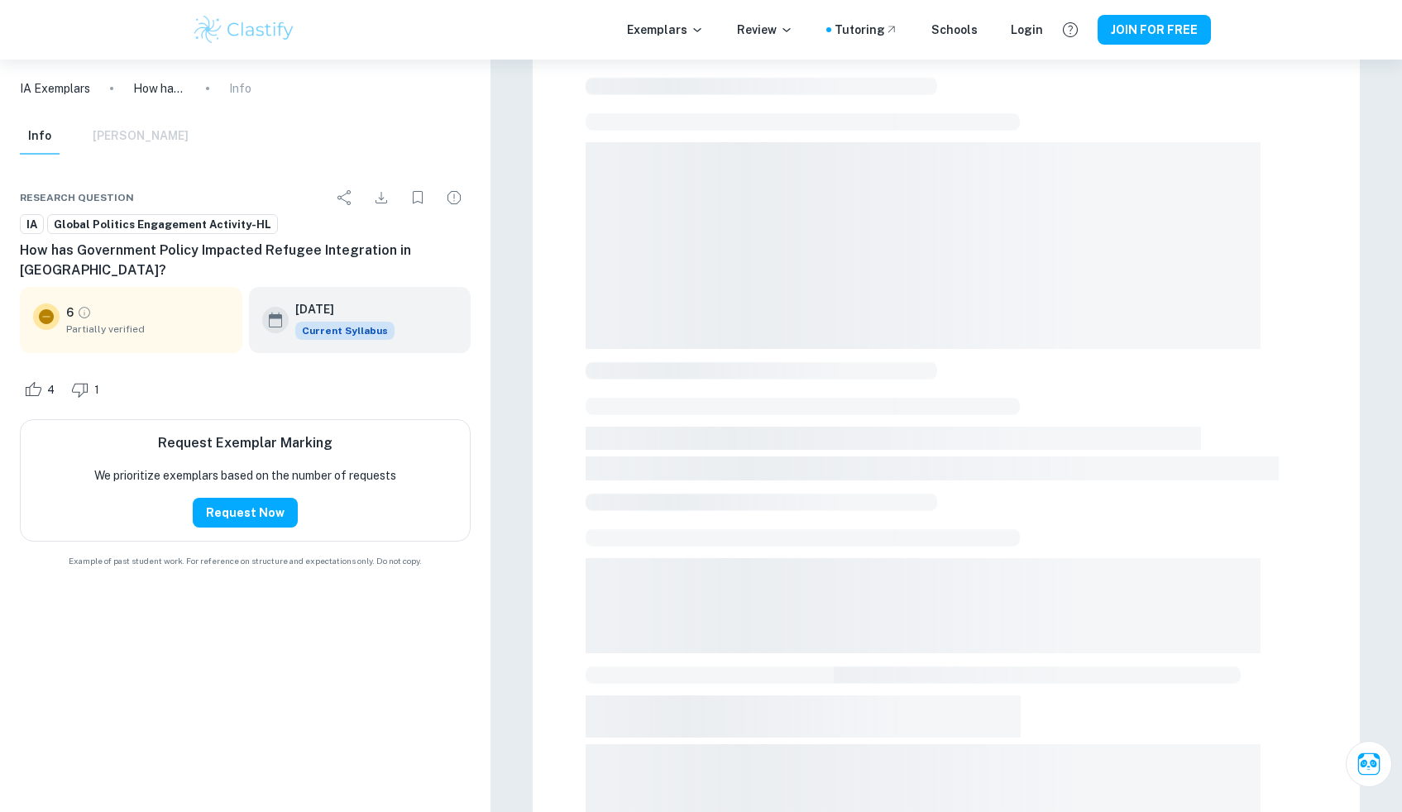
scroll to position [87, 0]
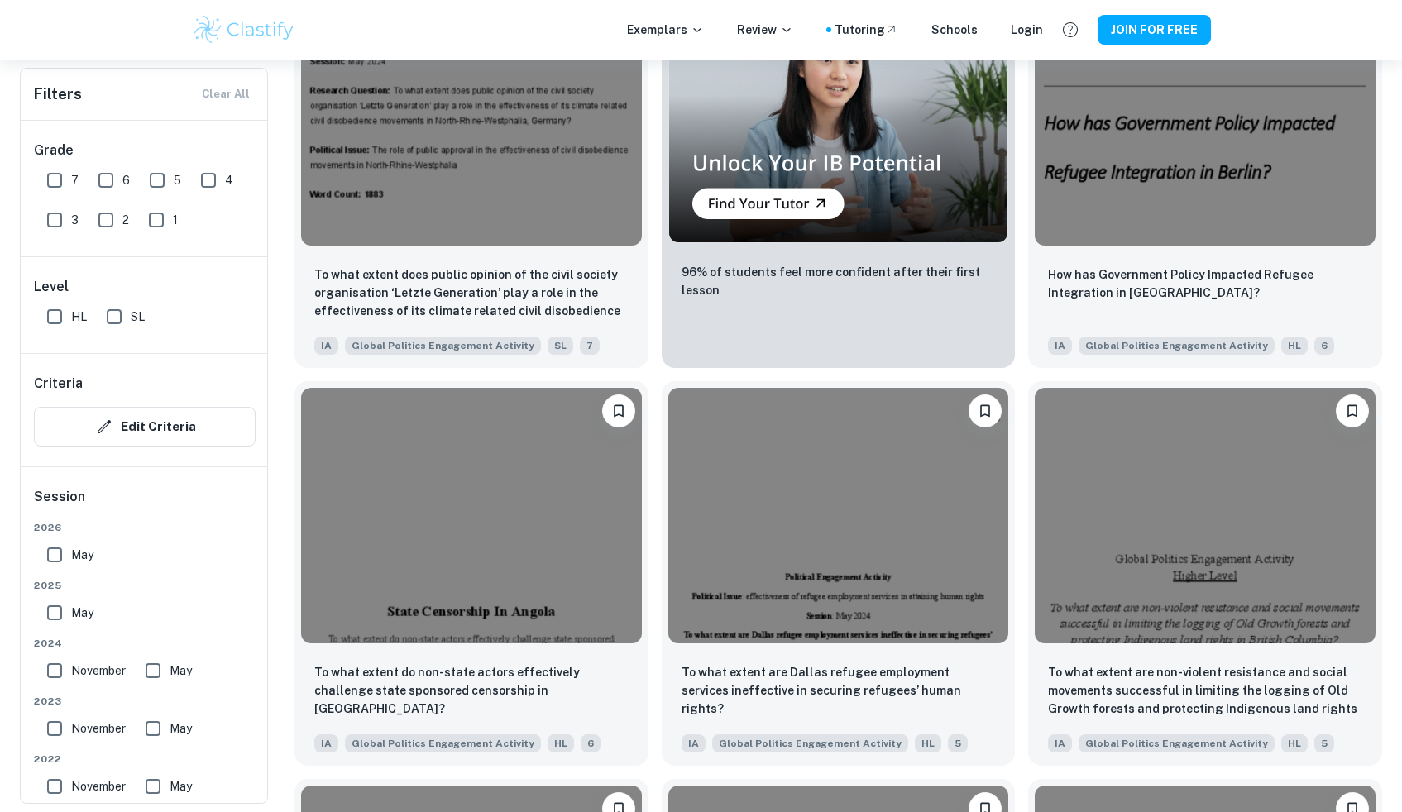
scroll to position [3563, 0]
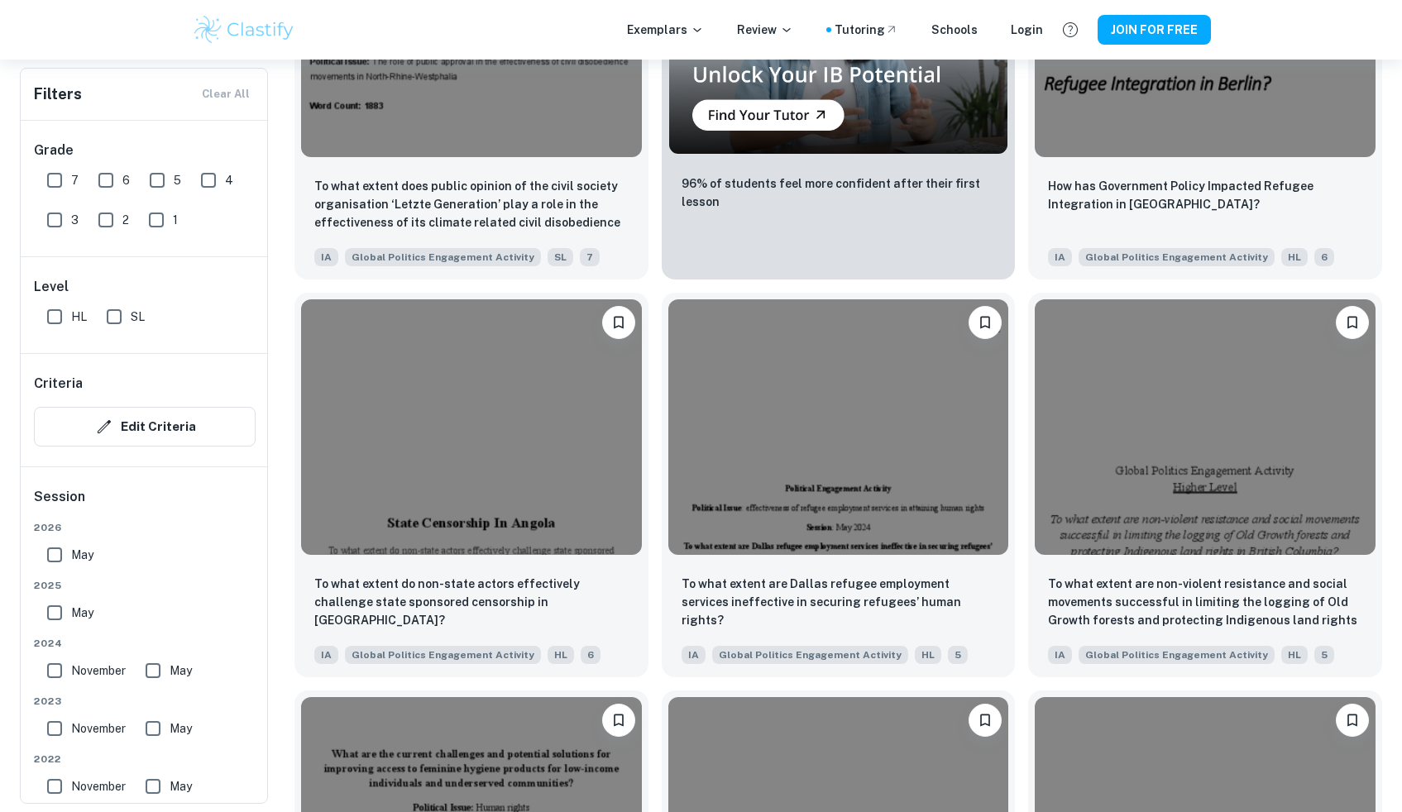
click at [1142, 489] on img at bounding box center [1205, 427] width 341 height 256
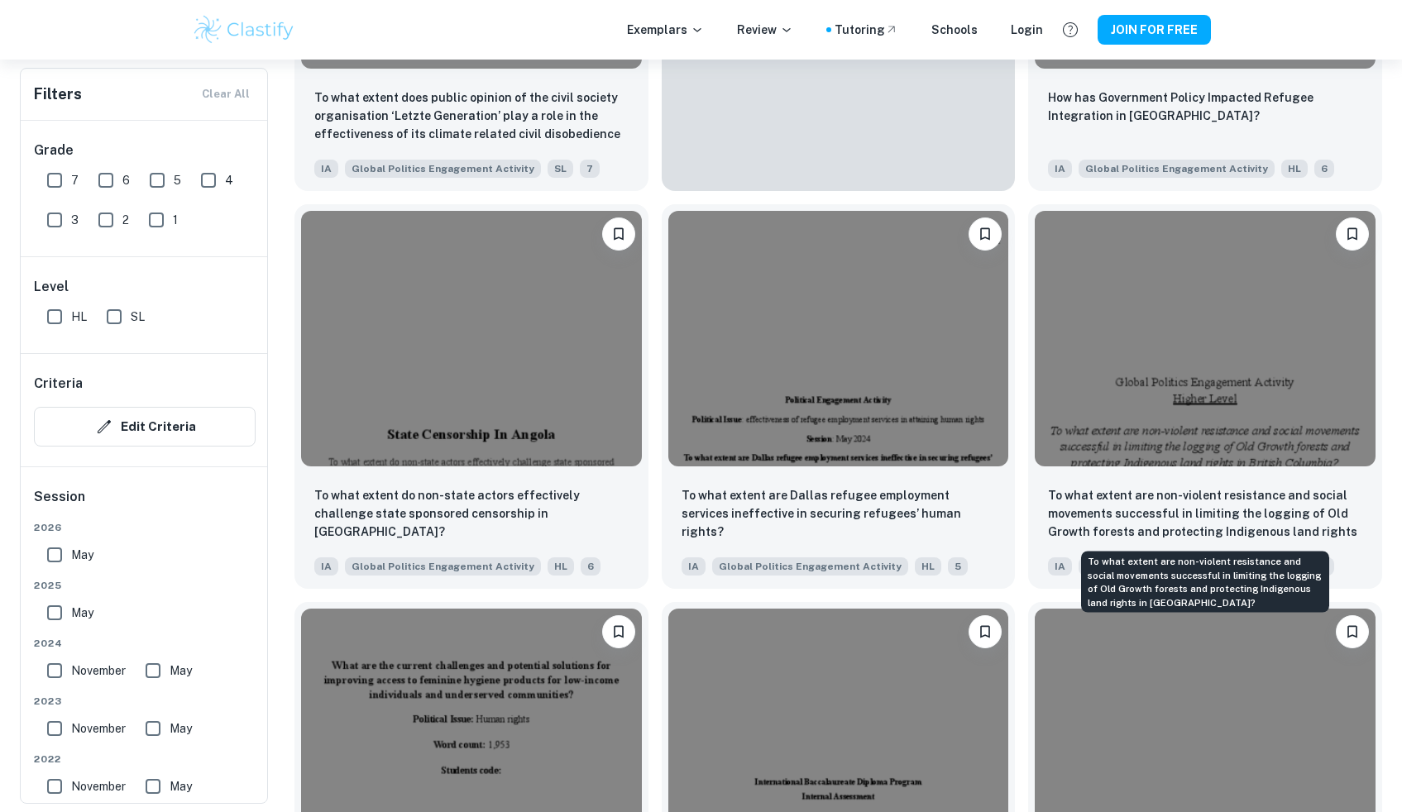
scroll to position [3651, 0]
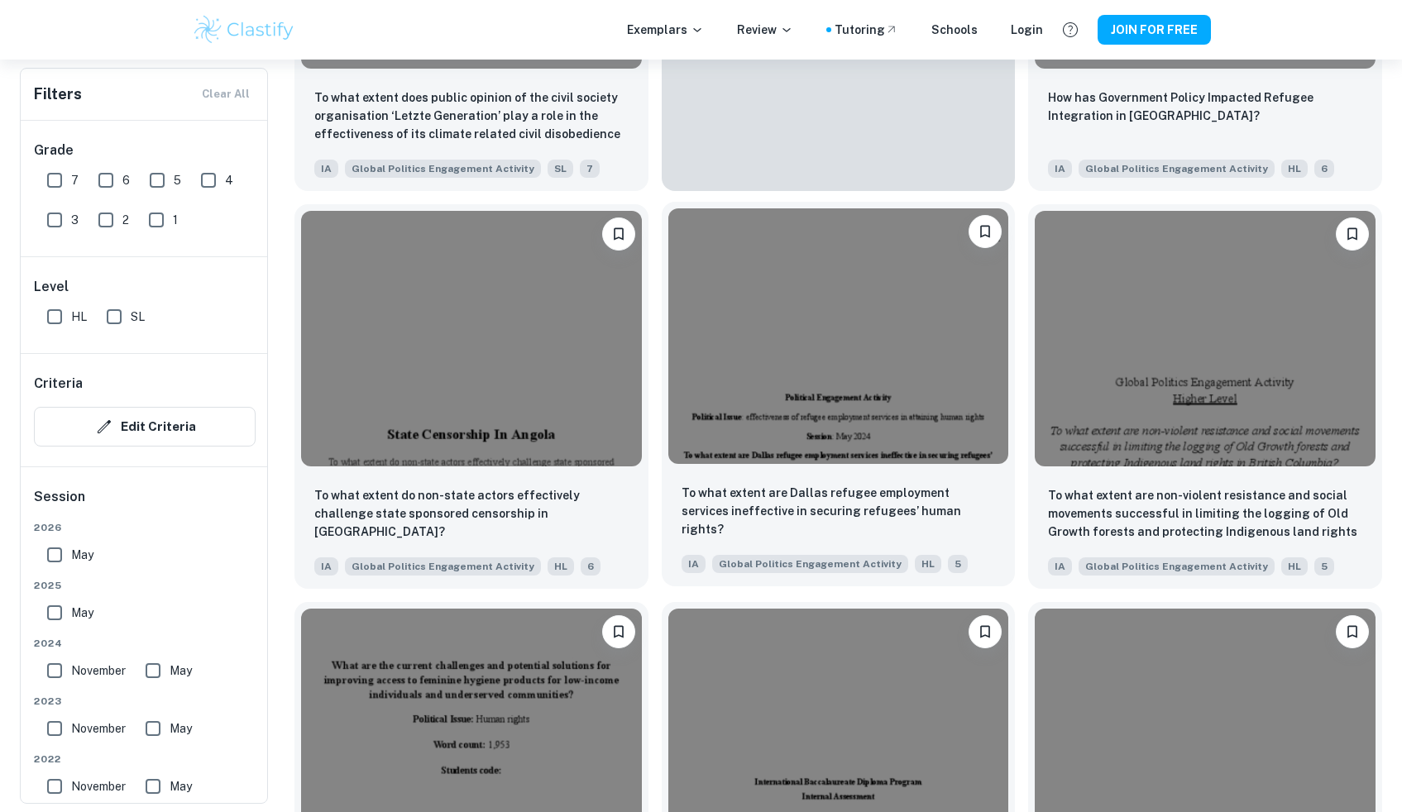
click at [917, 401] on img at bounding box center [838, 336] width 341 height 256
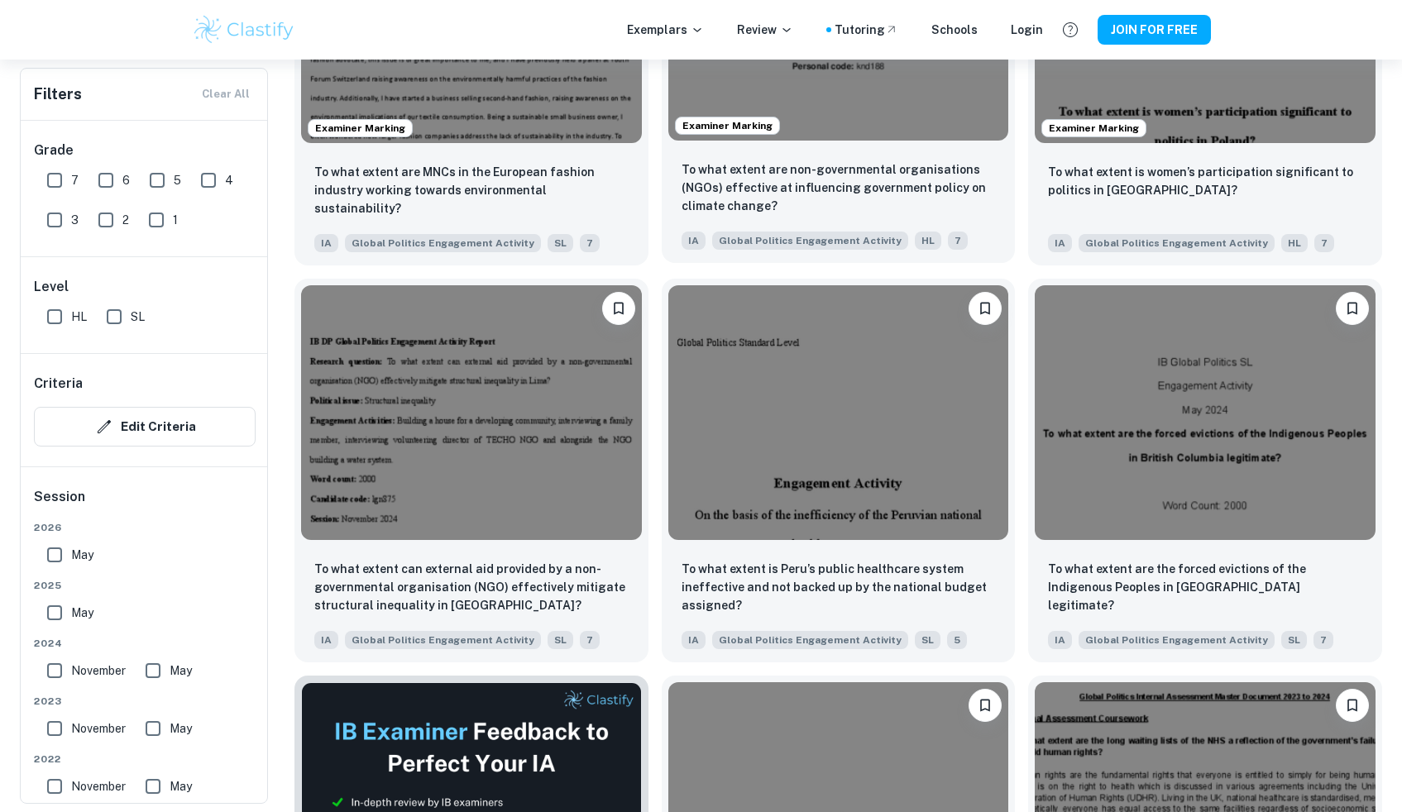
scroll to position [2405, 0]
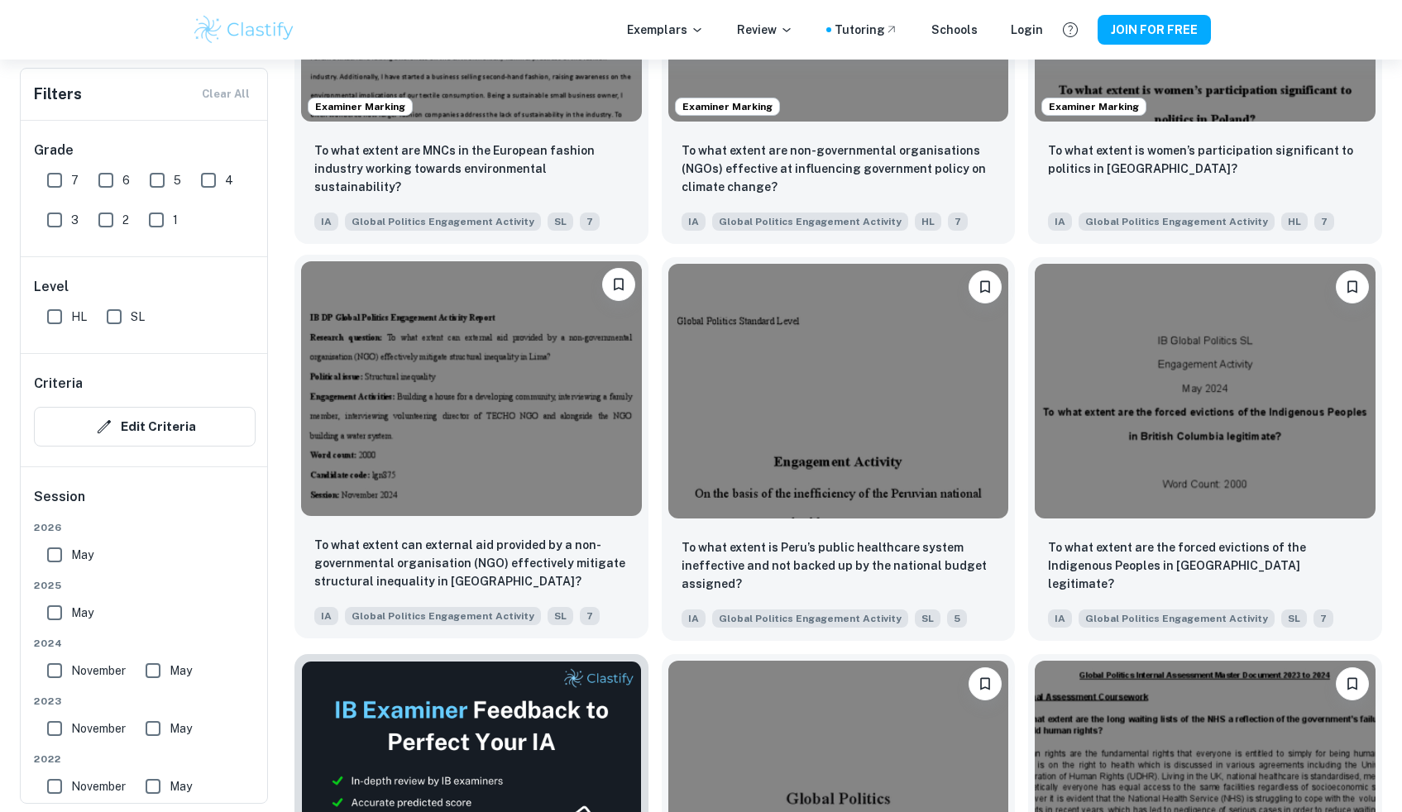
click at [562, 408] on img at bounding box center [471, 389] width 341 height 256
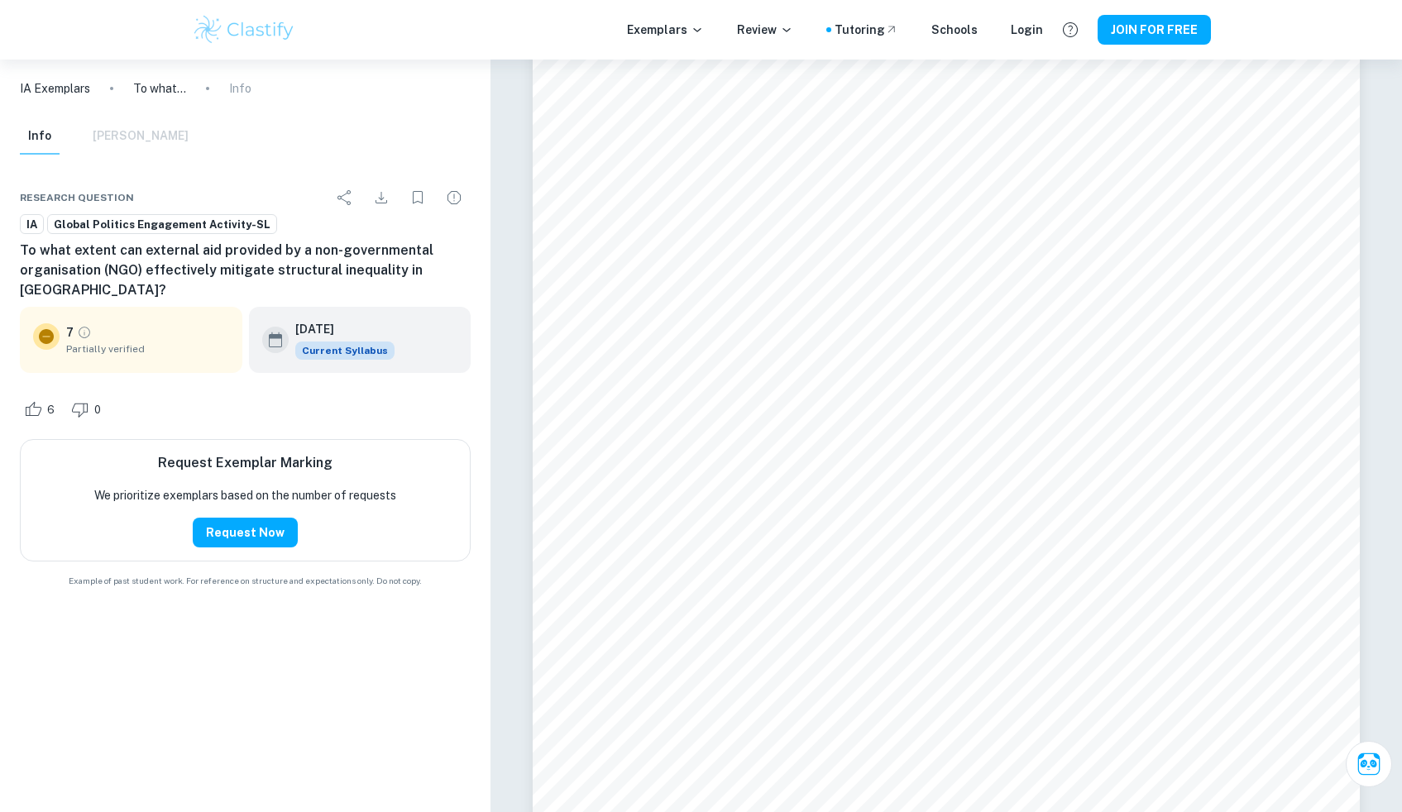
scroll to position [2672, 0]
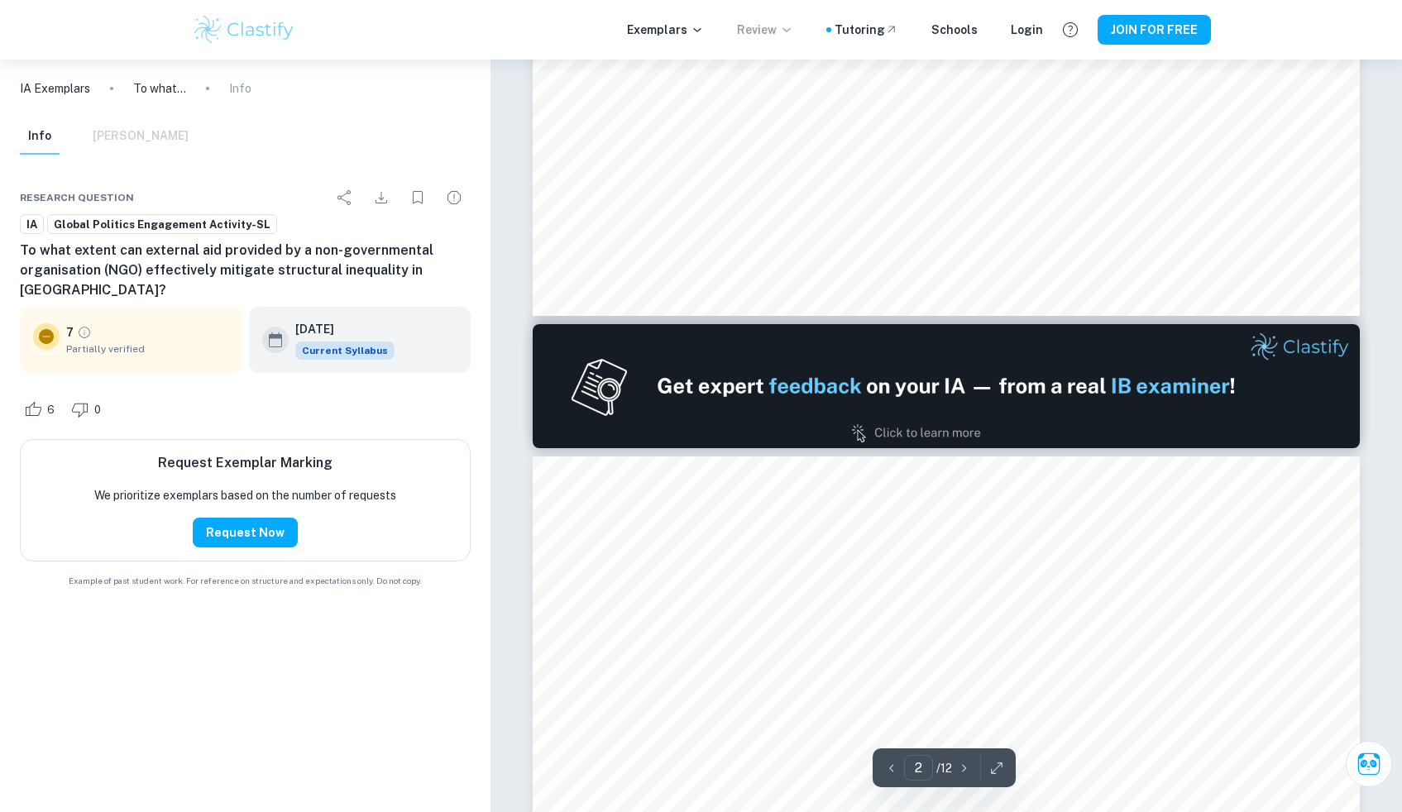
type input "1"
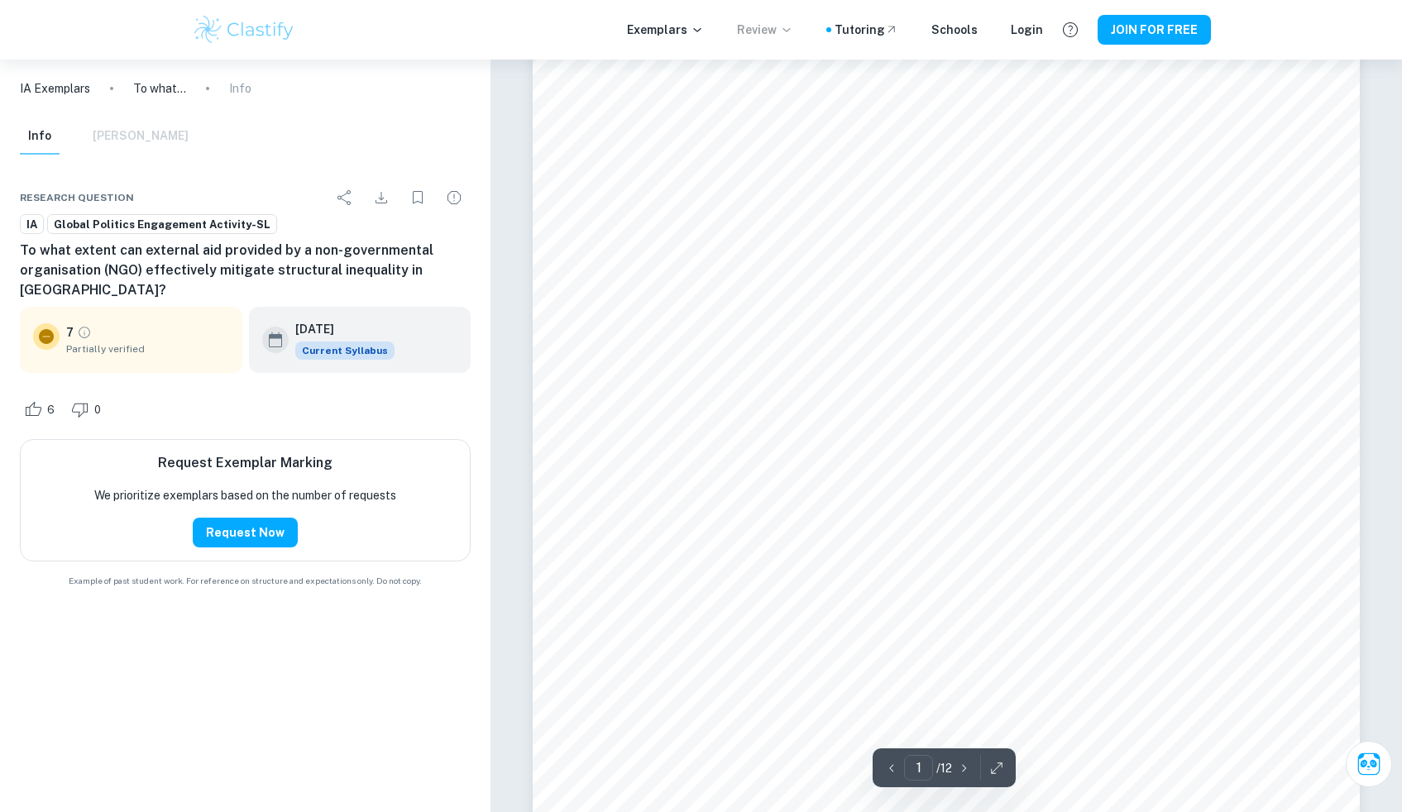
scroll to position [0, 0]
